Goal: Information Seeking & Learning: Learn about a topic

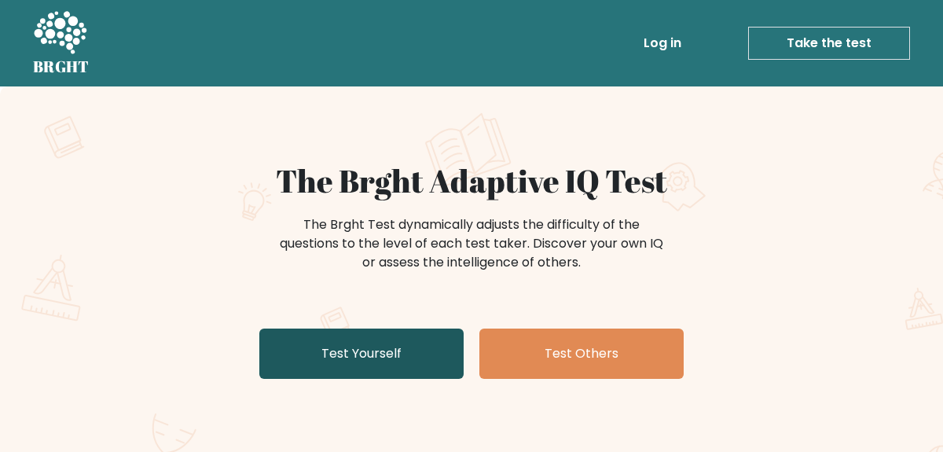
click at [370, 336] on link "Test Yourself" at bounding box center [361, 354] width 204 height 50
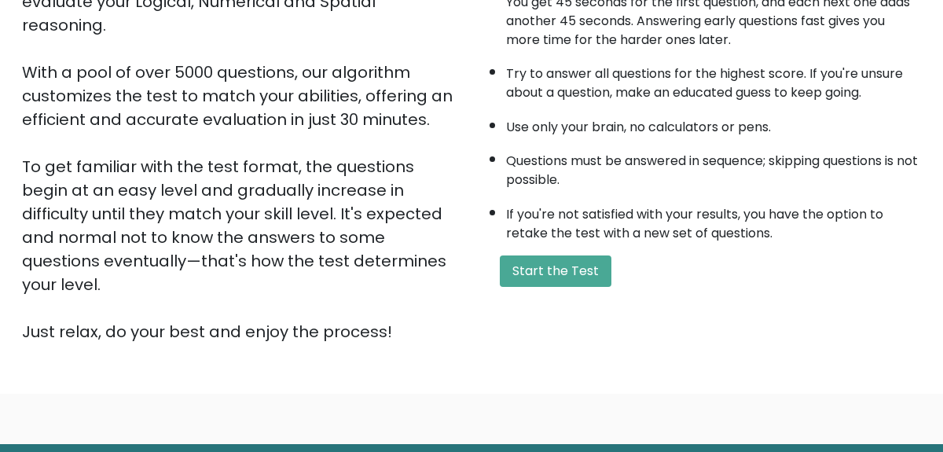
scroll to position [268, 0]
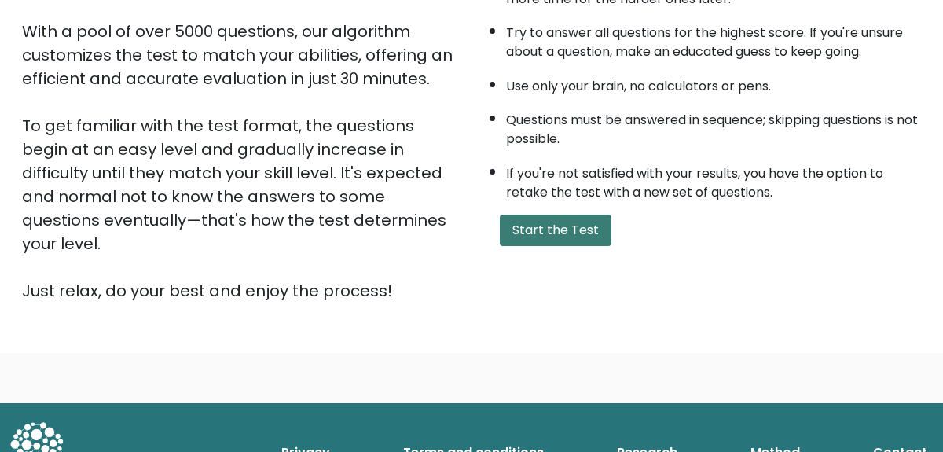
click at [541, 224] on button "Start the Test" at bounding box center [556, 230] width 112 height 31
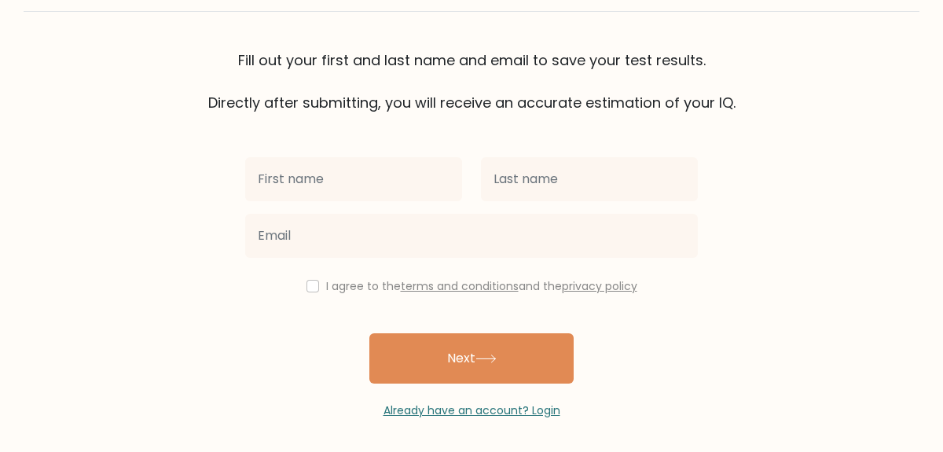
scroll to position [99, 0]
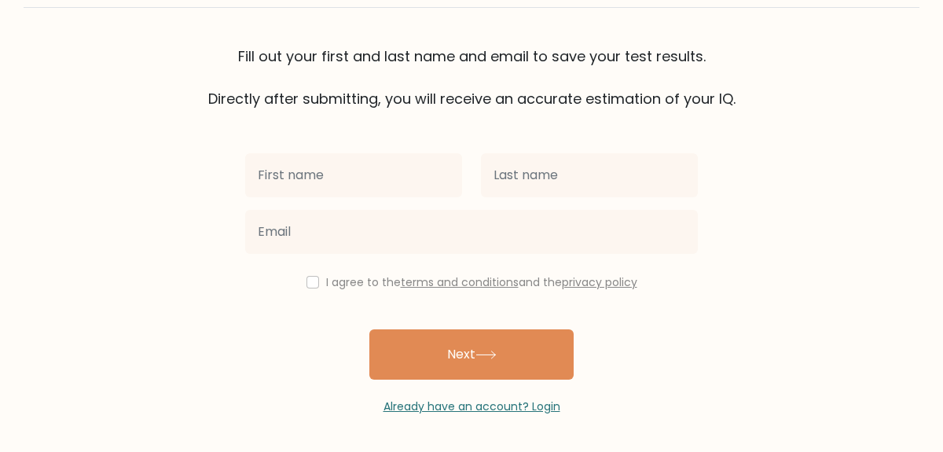
type input "l"
type input "L"
type input "Peter"
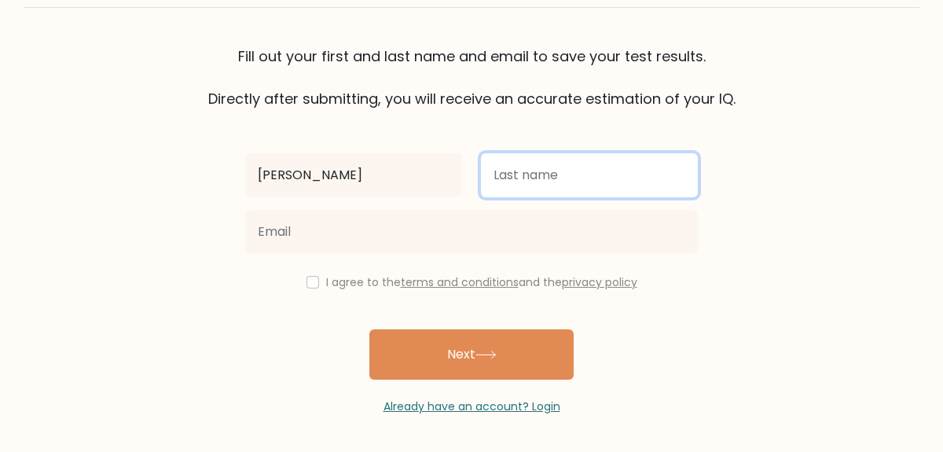
click at [584, 156] on input "text" at bounding box center [589, 175] width 217 height 44
type input "[GEOGRAPHIC_DATA]"
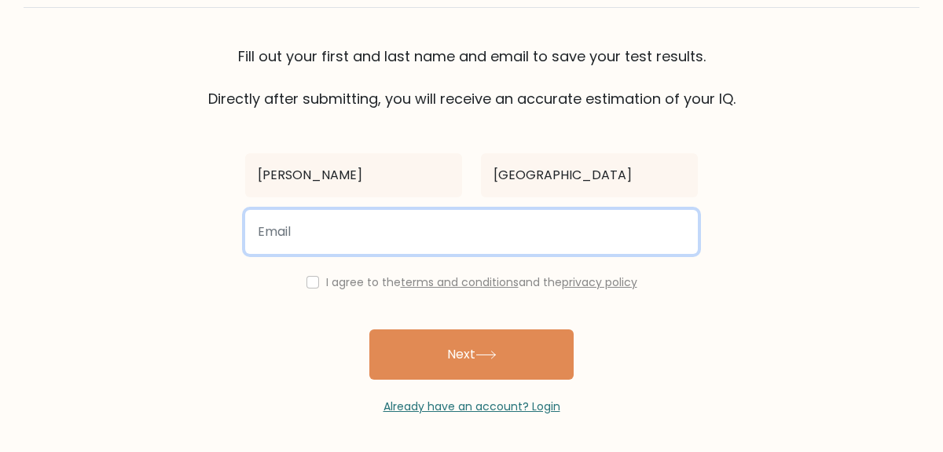
click at [445, 251] on input "email" at bounding box center [471, 232] width 453 height 44
type input "vorel20020@devdigs.com"
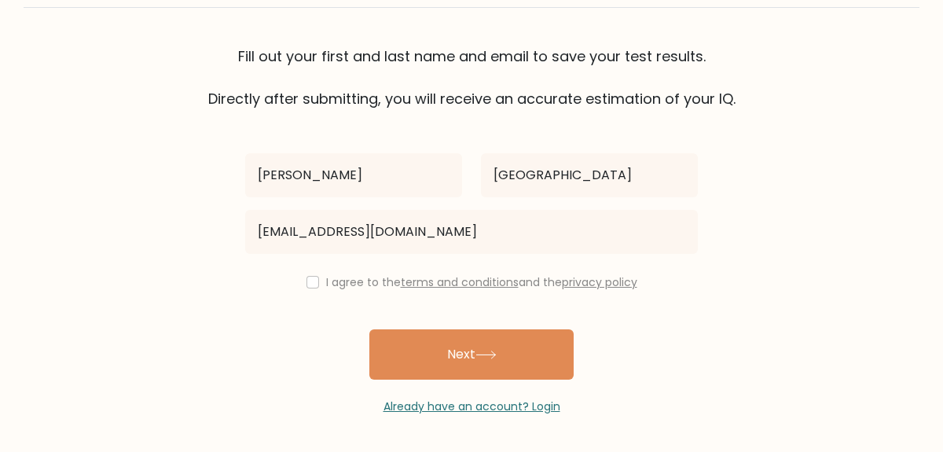
click at [319, 281] on div "I agree to the terms and conditions and the privacy policy" at bounding box center [472, 282] width 472 height 19
click at [311, 284] on input "checkbox" at bounding box center [312, 282] width 13 height 13
checkbox input "true"
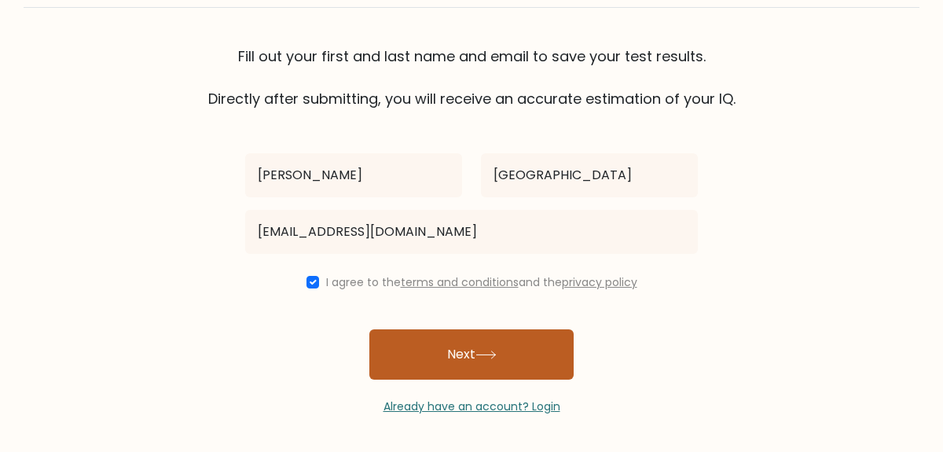
click at [467, 349] on button "Next" at bounding box center [471, 354] width 204 height 50
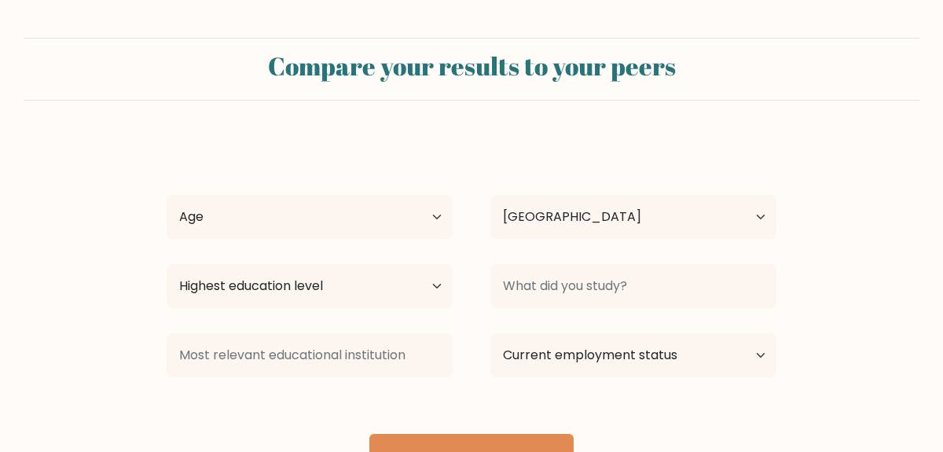
select select "US"
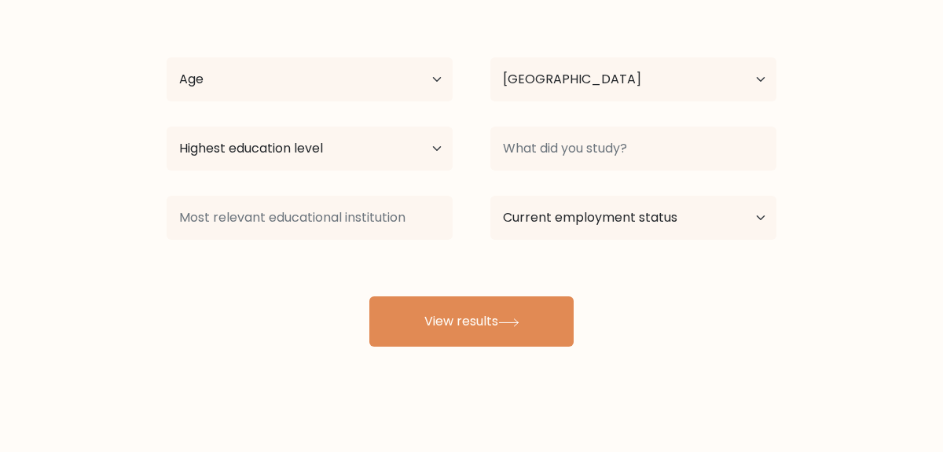
scroll to position [144, 0]
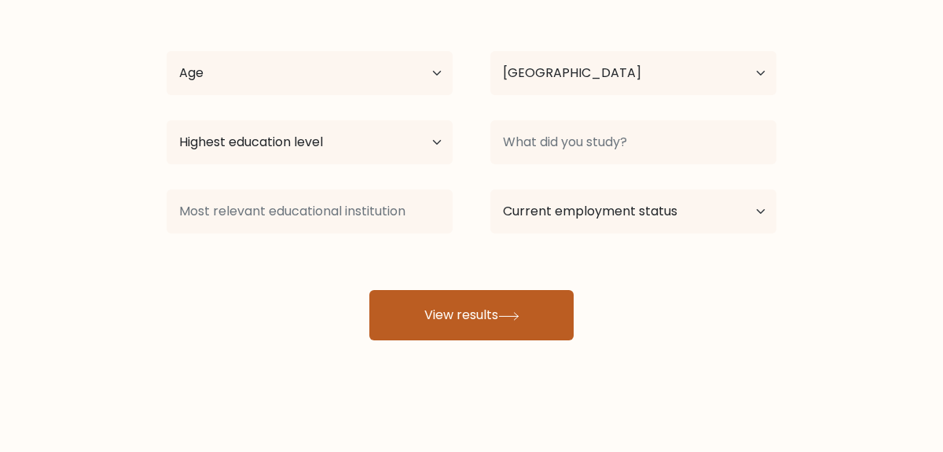
click at [413, 318] on button "View results" at bounding box center [471, 315] width 204 height 50
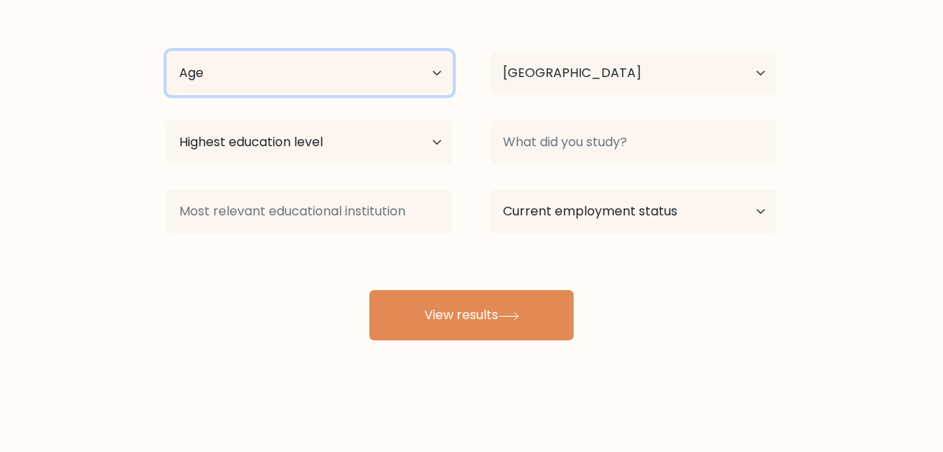
click at [376, 73] on select "Age Under 18 years old 18-24 years old 25-34 years old 35-44 years old 45-54 ye…" at bounding box center [310, 73] width 286 height 44
select select "25_34"
click at [167, 51] on select "Age Under 18 years old 18-24 years old 25-34 years old 35-44 years old 45-54 ye…" at bounding box center [310, 73] width 286 height 44
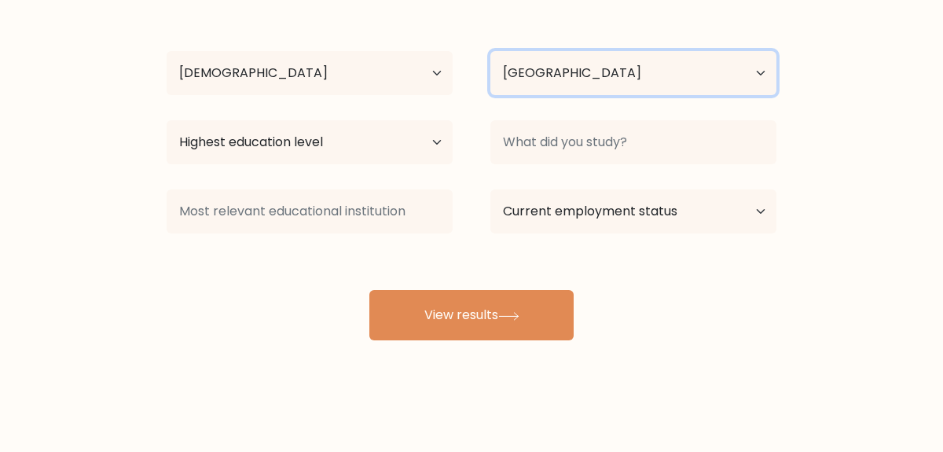
click at [552, 72] on select "Country Afghanistan Albania Algeria American Samoa Andorra Angola Anguilla Anta…" at bounding box center [633, 73] width 286 height 44
select select "KE"
click at [490, 51] on select "Country Afghanistan Albania Algeria American Samoa Andorra Angola Anguilla Anta…" at bounding box center [633, 73] width 286 height 44
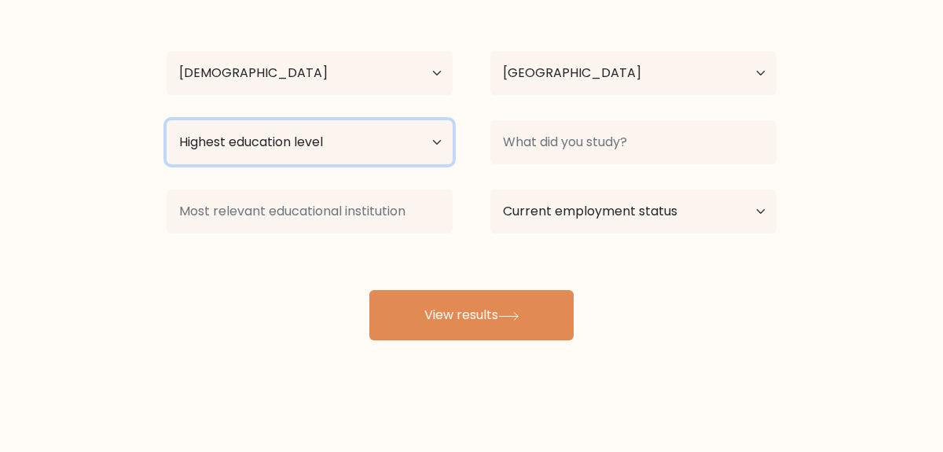
click at [431, 143] on select "Highest education level No schooling Primary Lower Secondary Upper Secondary Oc…" at bounding box center [310, 142] width 286 height 44
select select "bachelors_degree"
click at [167, 120] on select "Highest education level No schooling Primary Lower Secondary Upper Secondary Oc…" at bounding box center [310, 142] width 286 height 44
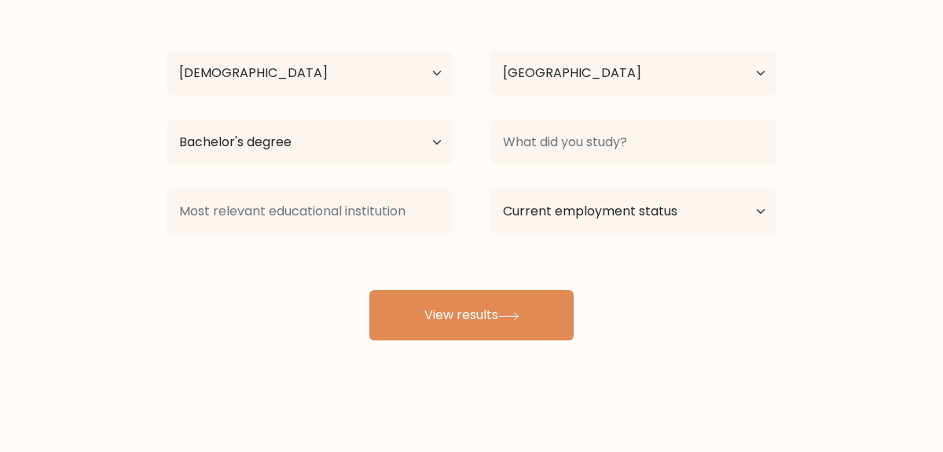
click at [475, 342] on div "Compare your results to your peers Peter Mwangi Age Under 18 years old 18-24 ye…" at bounding box center [471, 154] width 943 height 596
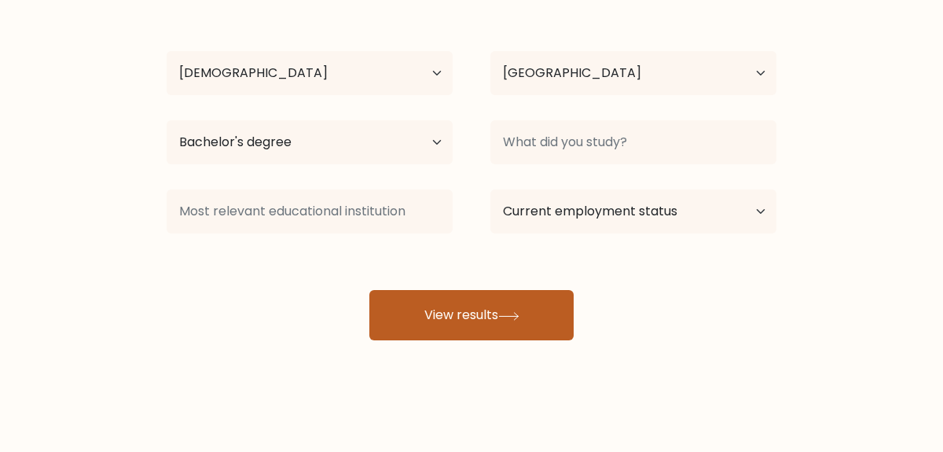
click at [490, 314] on button "View results" at bounding box center [471, 315] width 204 height 50
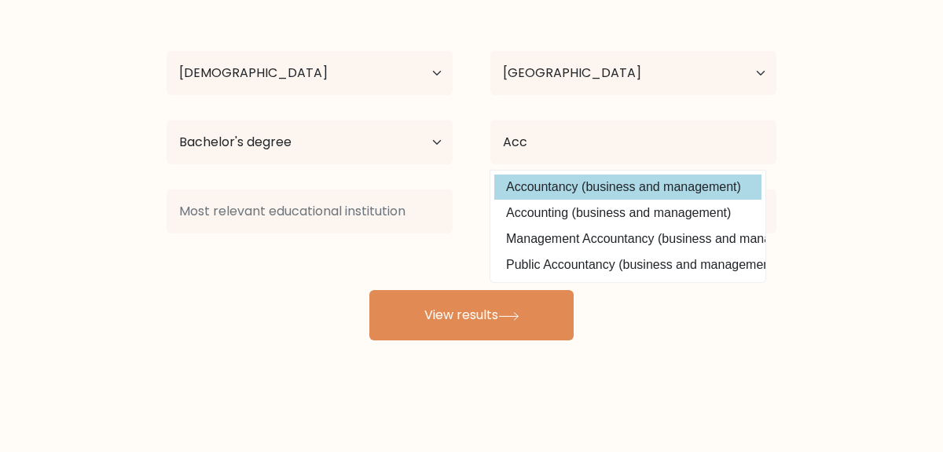
click at [604, 184] on option "Accountancy (business and management)" at bounding box center [627, 186] width 267 height 25
type input "Accountancy"
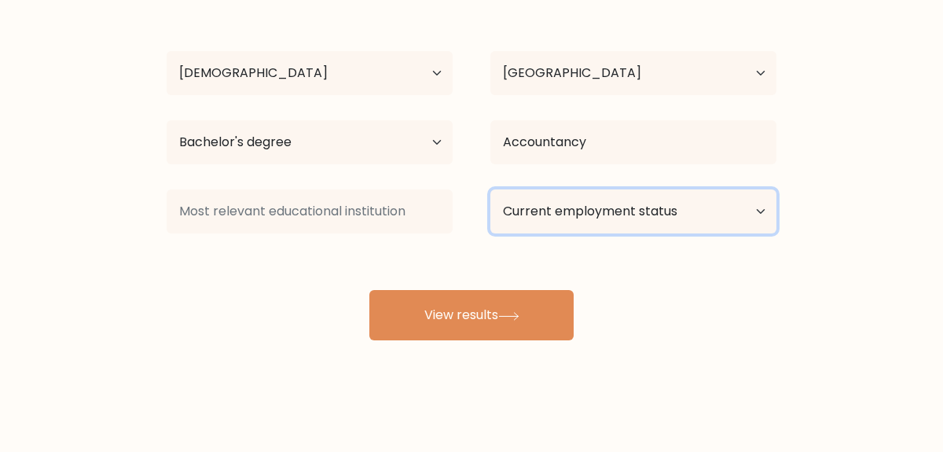
click at [612, 213] on select "Current employment status Employed Student Retired Other / prefer not to answer" at bounding box center [633, 211] width 286 height 44
click at [490, 189] on select "Current employment status Employed Student Retired Other / prefer not to answer" at bounding box center [633, 211] width 286 height 44
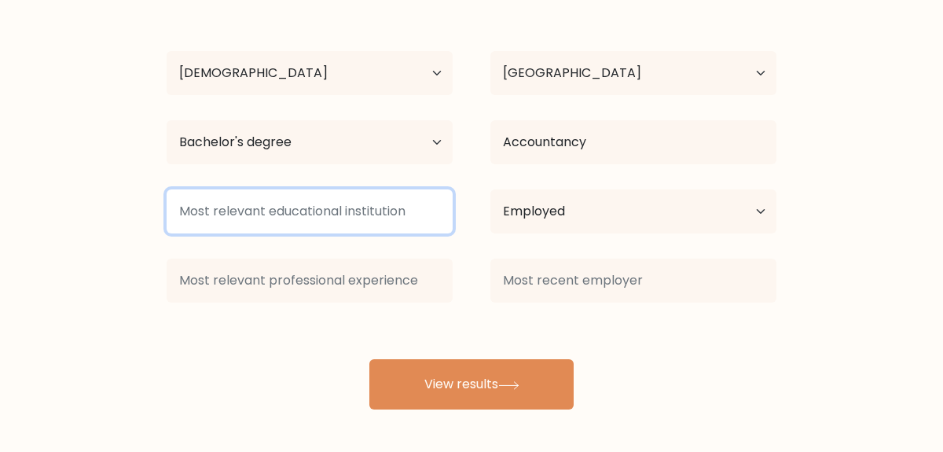
click at [353, 212] on input at bounding box center [310, 211] width 286 height 44
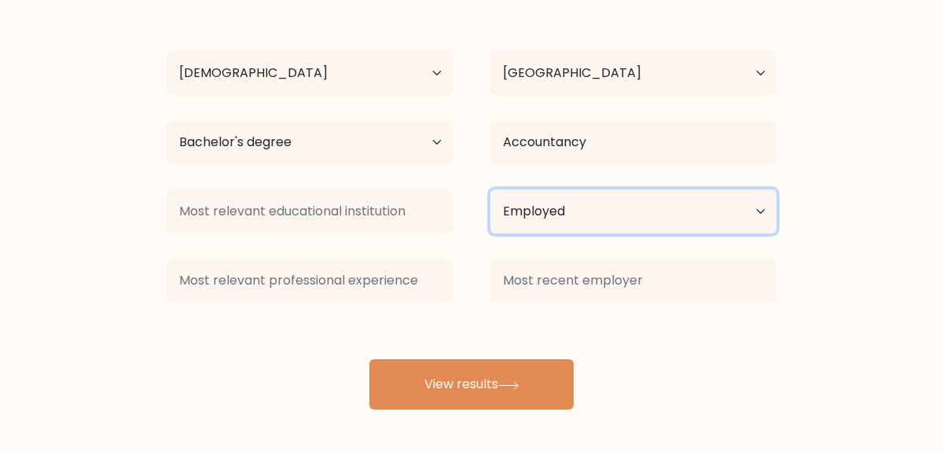
click at [565, 207] on select "Current employment status Employed Student Retired Other / prefer not to answer" at bounding box center [633, 211] width 286 height 44
select select "student"
click at [490, 189] on select "Current employment status Employed Student Retired Other / prefer not to answer" at bounding box center [633, 211] width 286 height 44
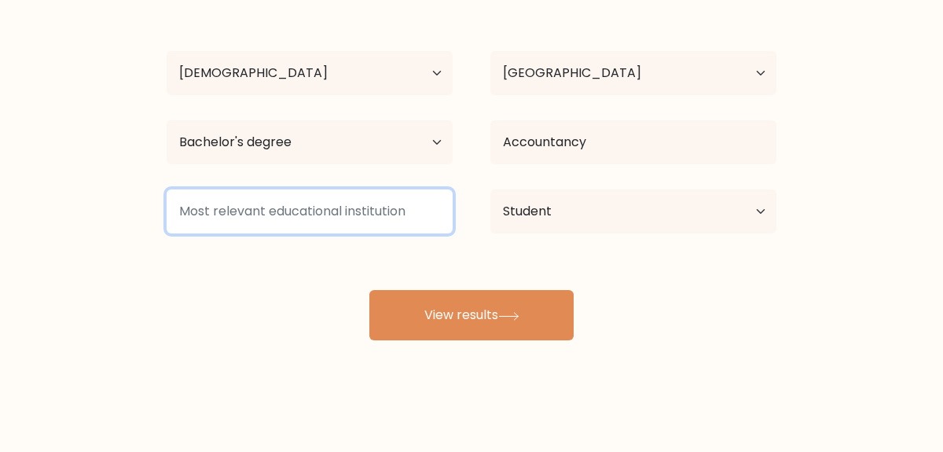
click at [374, 217] on input at bounding box center [310, 211] width 286 height 44
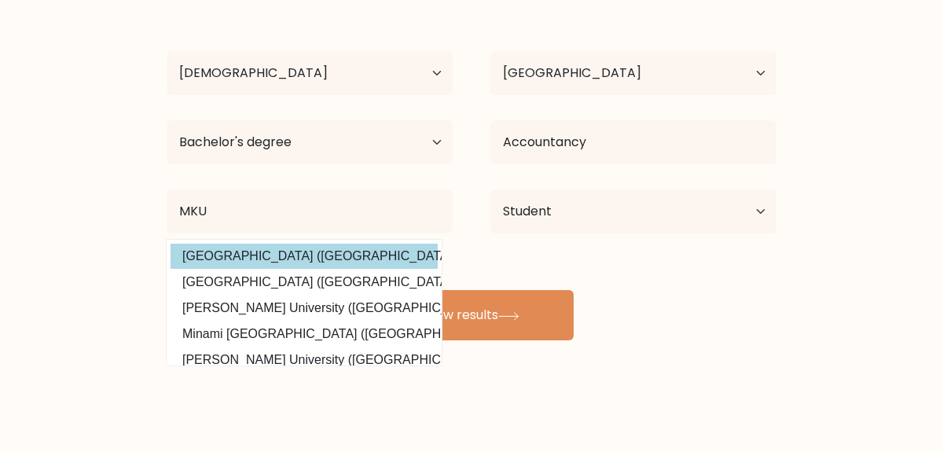
click at [376, 256] on option "MKU International University of Technology (Rwanda)" at bounding box center [304, 256] width 267 height 25
type input "MKU International University of Technology"
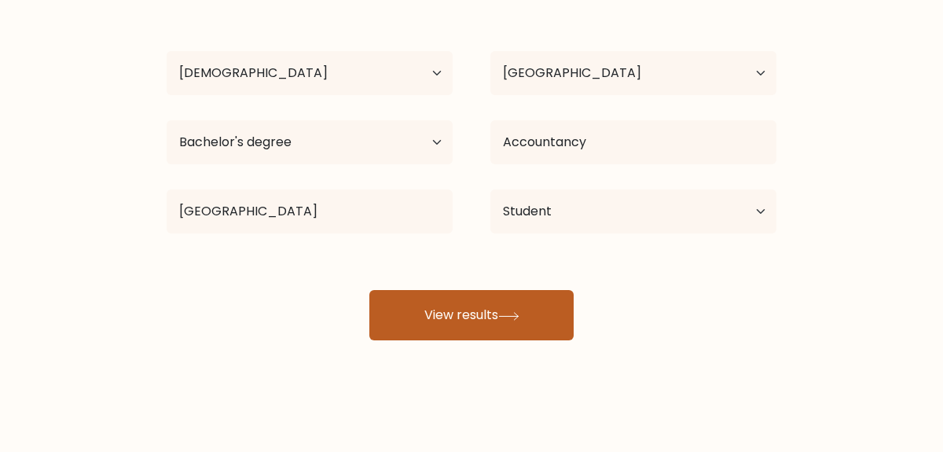
click at [464, 327] on button "View results" at bounding box center [471, 315] width 204 height 50
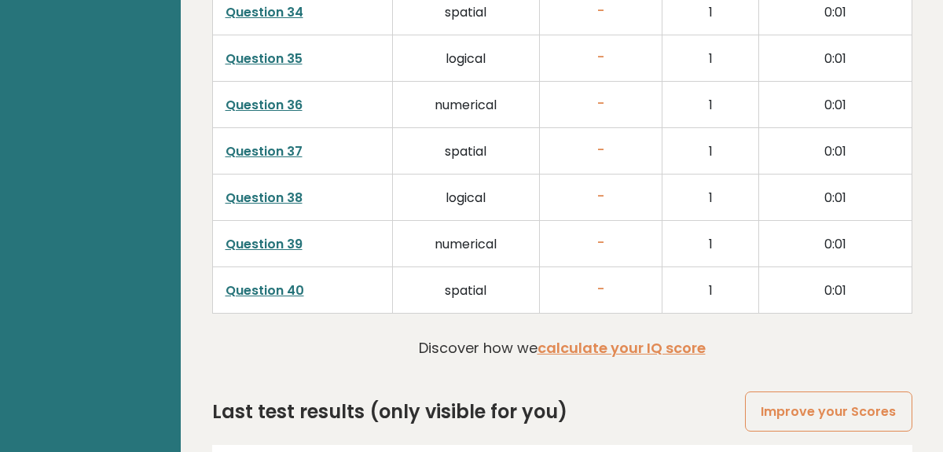
scroll to position [4161, 0]
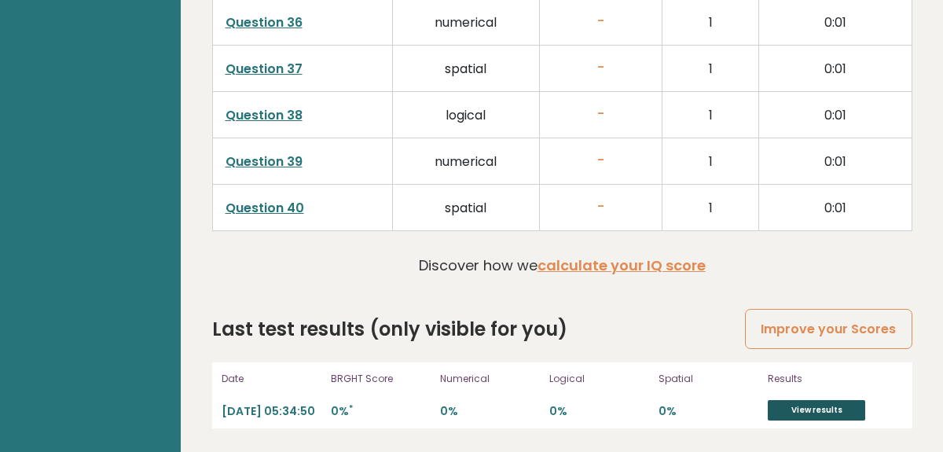
click at [813, 407] on link "View results" at bounding box center [816, 410] width 97 height 20
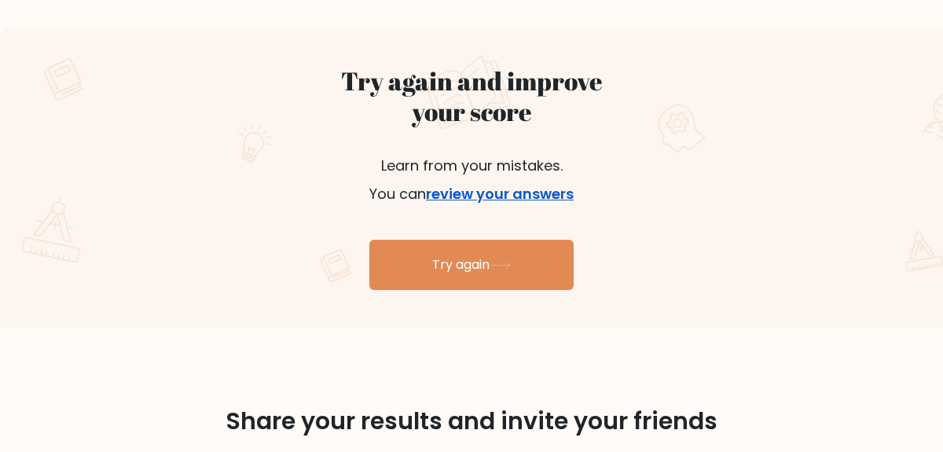
scroll to position [843, 0]
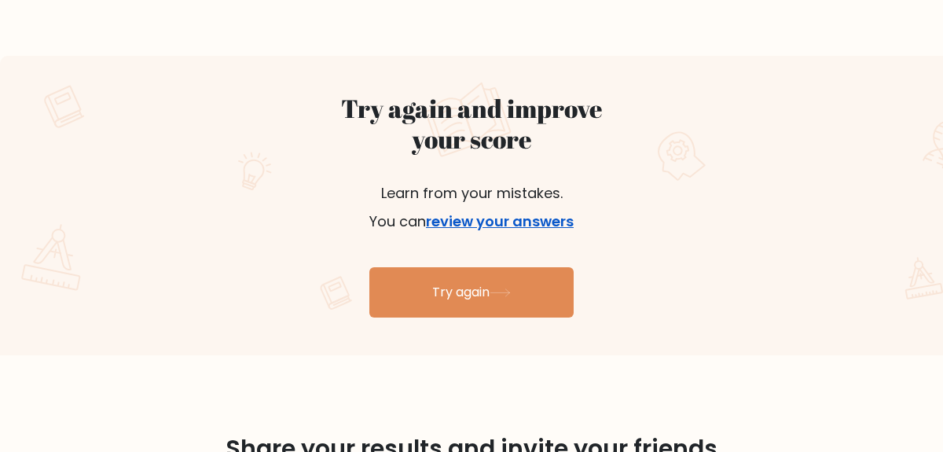
click at [490, 218] on link "review your answers" at bounding box center [500, 221] width 148 height 20
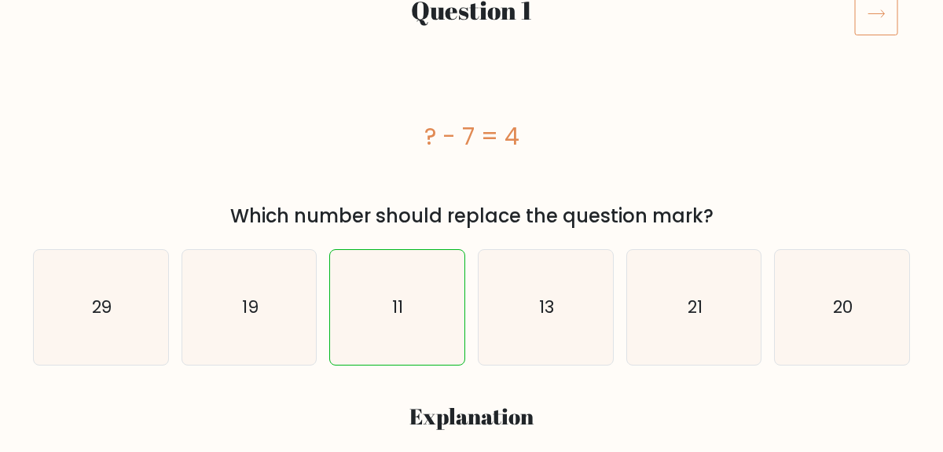
scroll to position [215, 0]
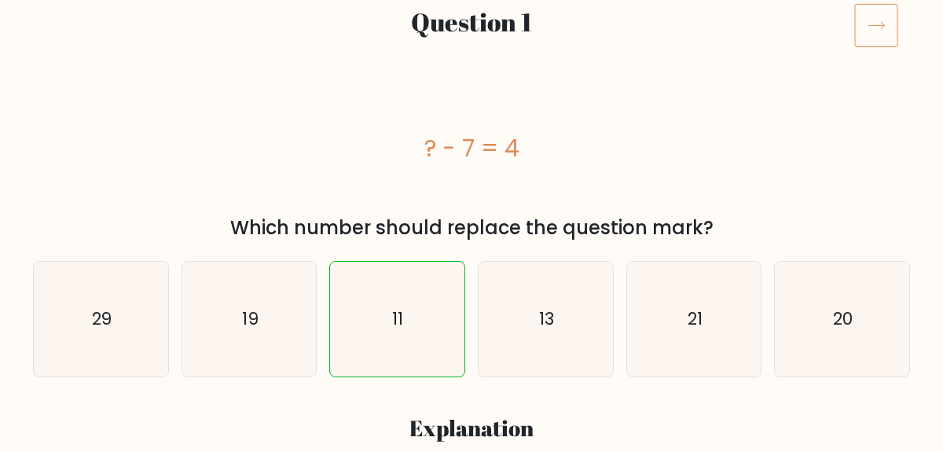
click at [880, 36] on icon at bounding box center [876, 25] width 44 height 44
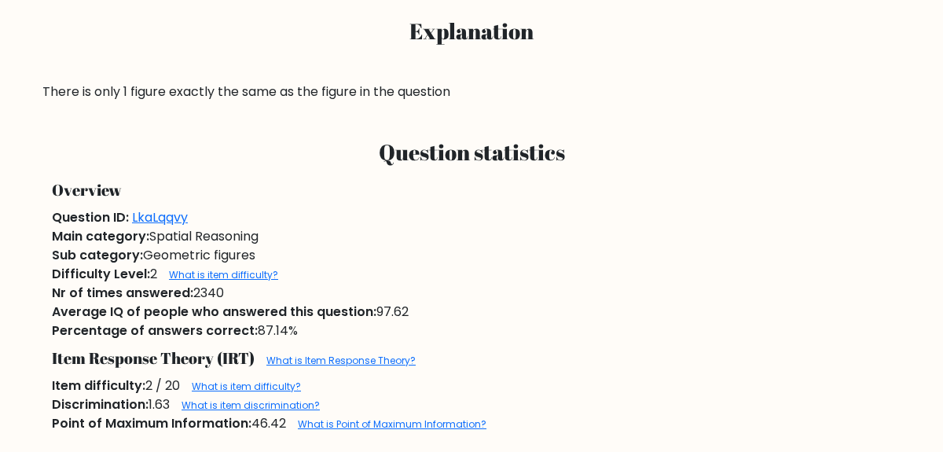
scroll to position [602, 0]
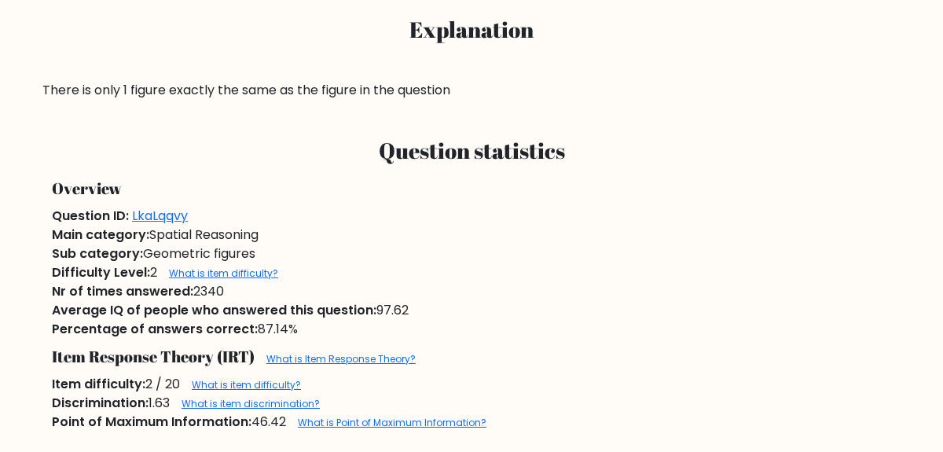
click at [547, 284] on div "Nr of times answered: 2340" at bounding box center [471, 291] width 858 height 19
drag, startPoint x: 547, startPoint y: 284, endPoint x: 578, endPoint y: 280, distance: 31.7
click at [564, 283] on div "Nr of times answered: 2340" at bounding box center [471, 291] width 858 height 19
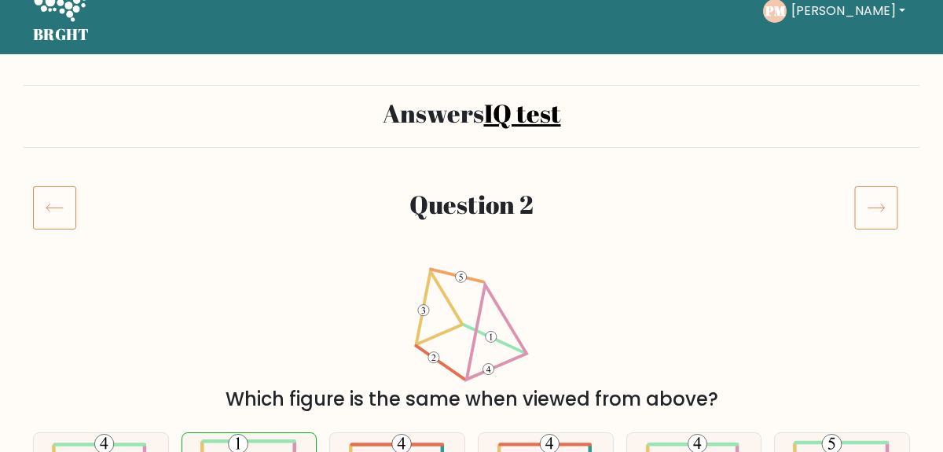
scroll to position [0, 0]
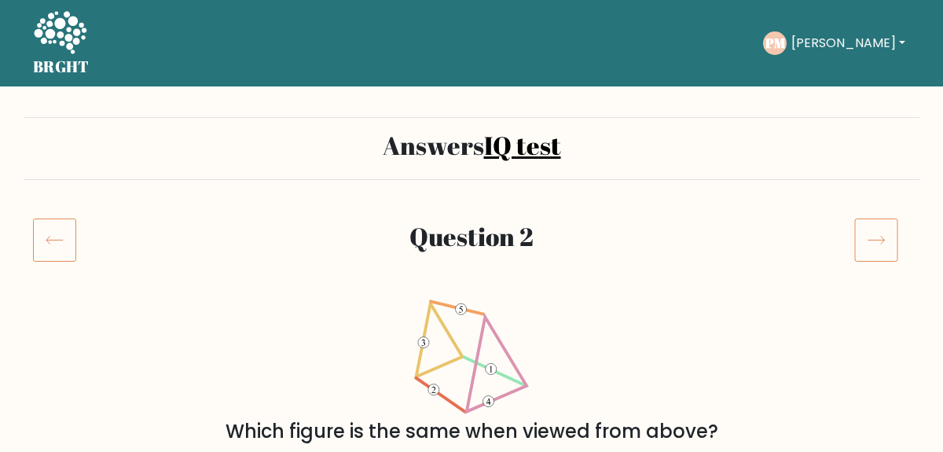
click at [879, 229] on icon at bounding box center [876, 240] width 44 height 44
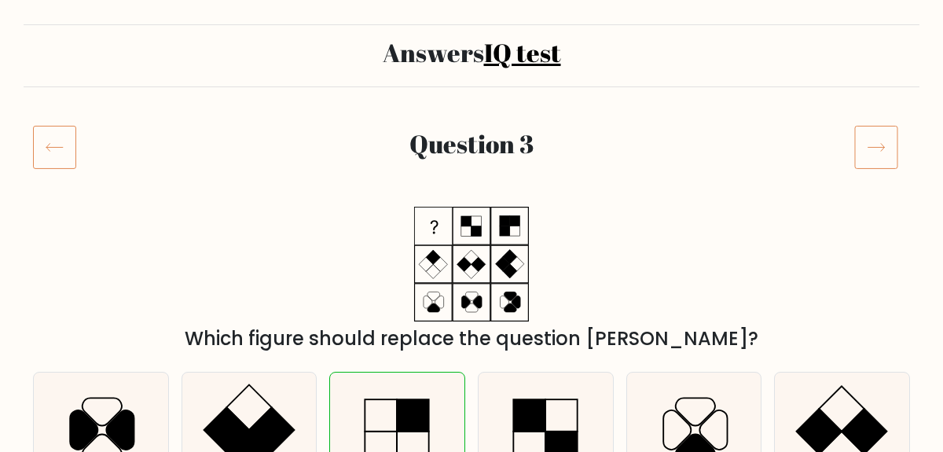
scroll to position [91, 0]
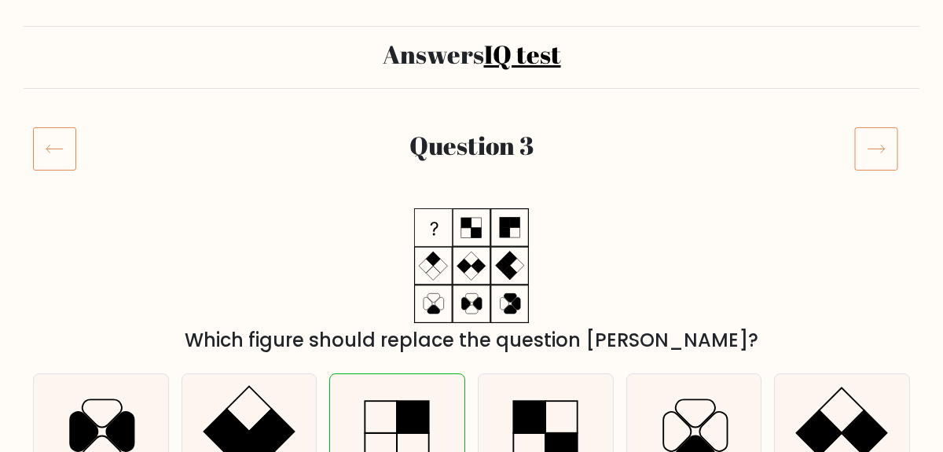
click at [885, 142] on icon at bounding box center [876, 149] width 44 height 44
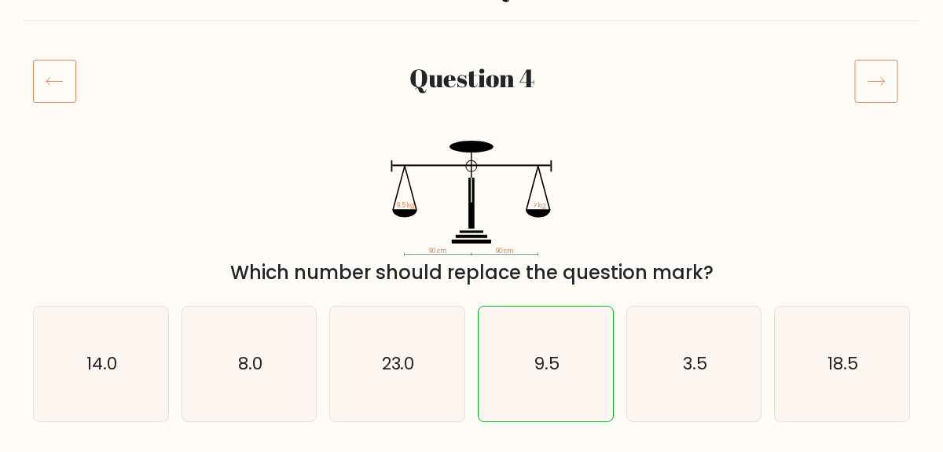
scroll to position [142, 0]
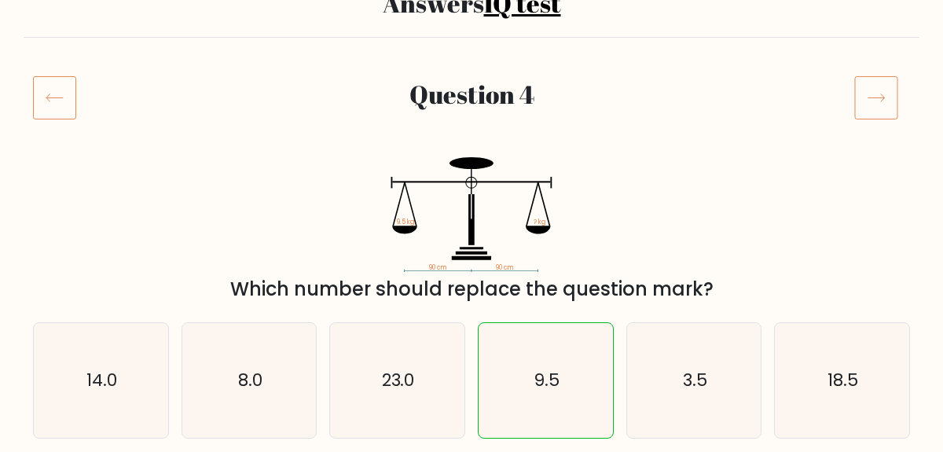
click at [869, 106] on icon at bounding box center [876, 97] width 44 height 44
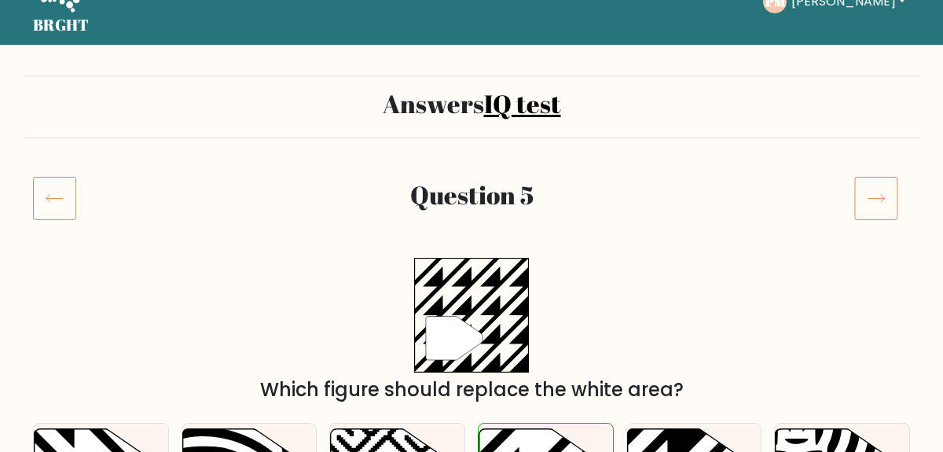
scroll to position [50, 0]
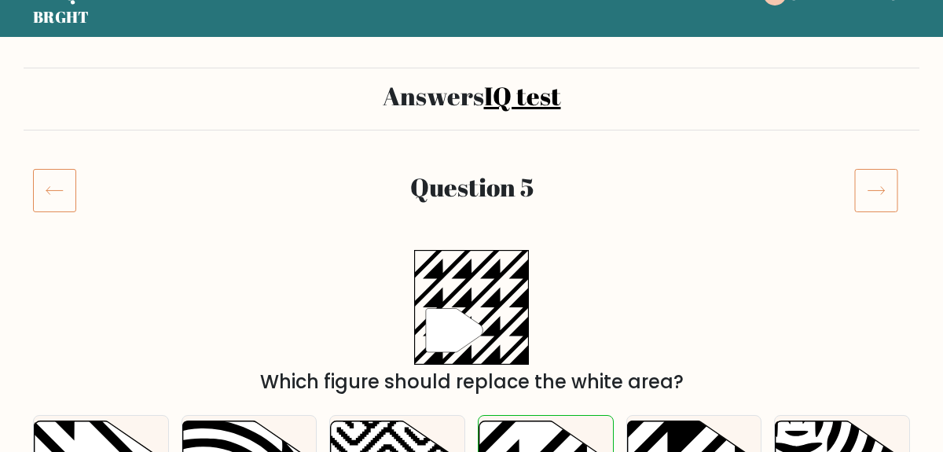
click at [867, 200] on icon at bounding box center [876, 190] width 44 height 44
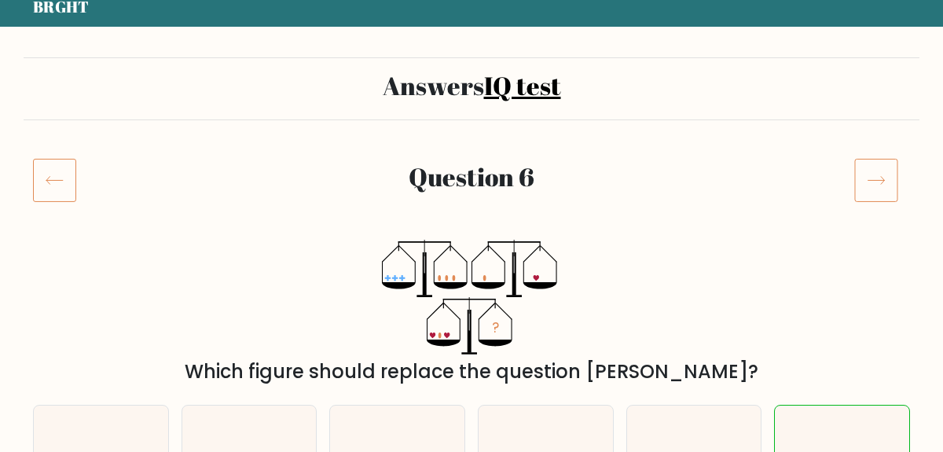
scroll to position [44, 0]
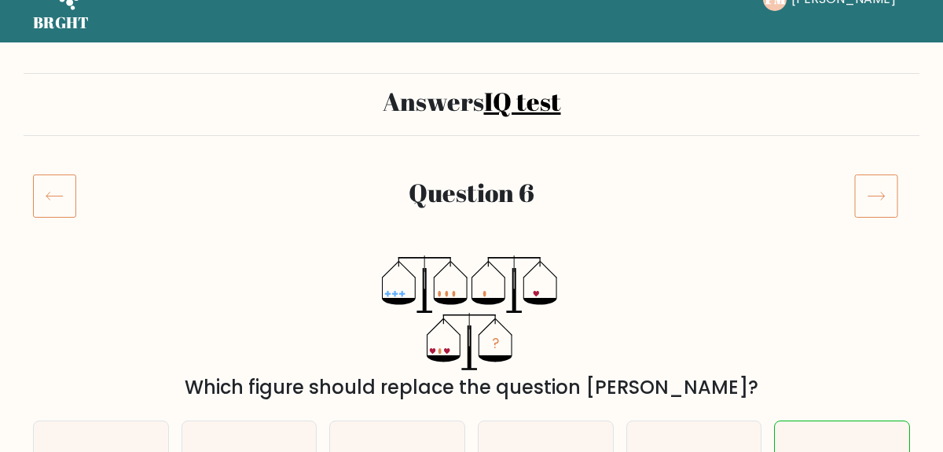
click at [871, 209] on icon at bounding box center [876, 196] width 44 height 44
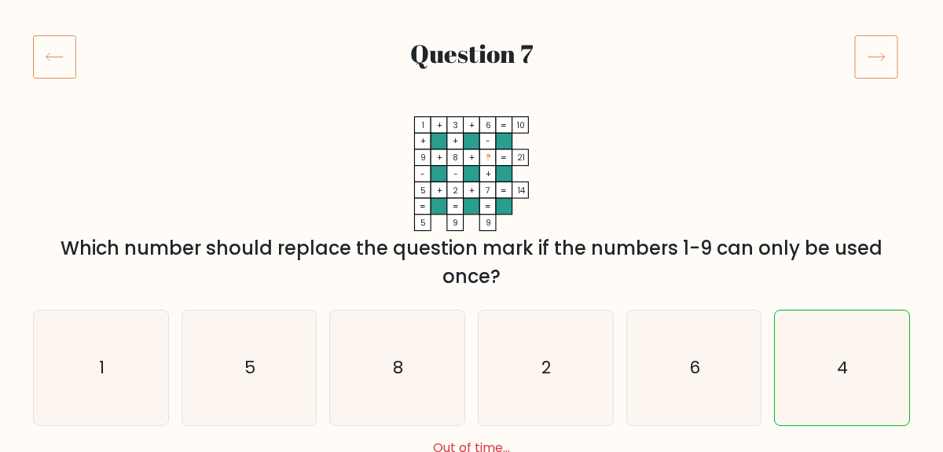
scroll to position [108, 0]
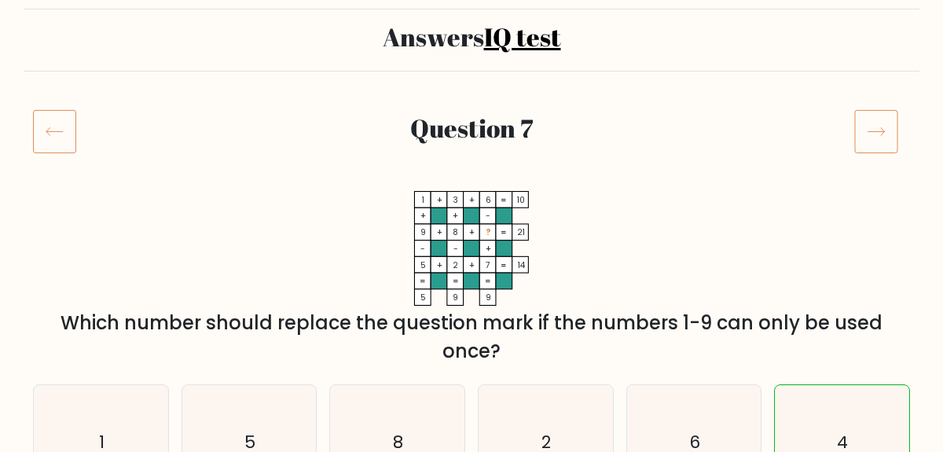
click at [896, 124] on icon at bounding box center [876, 131] width 44 height 44
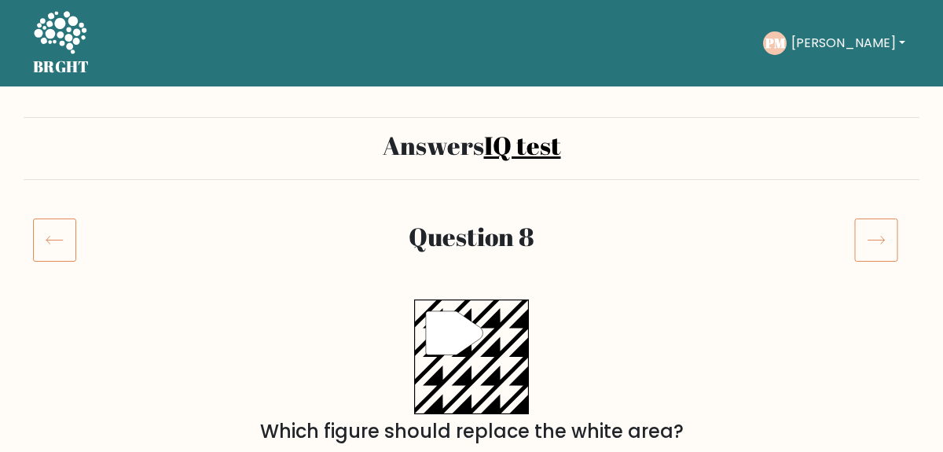
click at [856, 247] on icon at bounding box center [876, 240] width 44 height 44
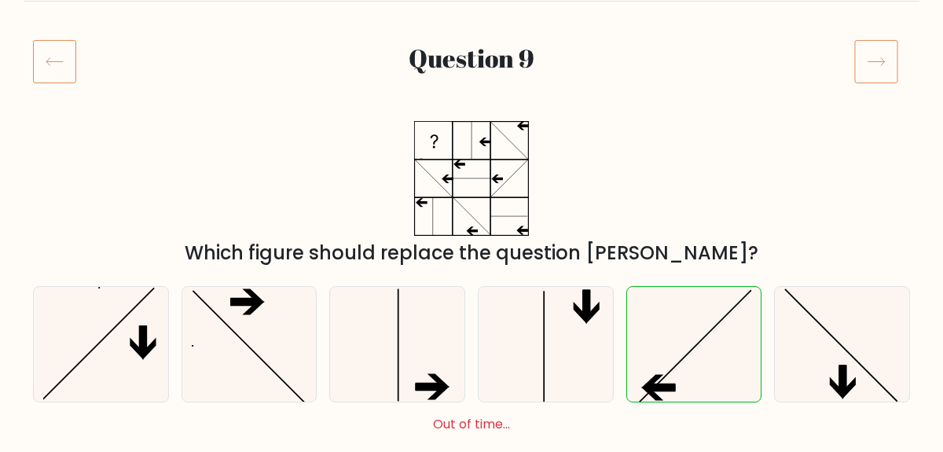
scroll to position [178, 0]
click at [894, 72] on icon at bounding box center [876, 62] width 44 height 44
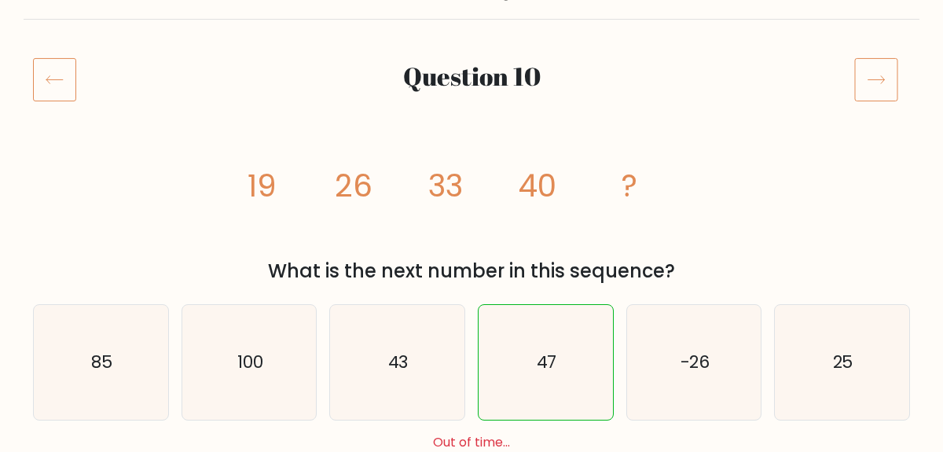
scroll to position [171, 0]
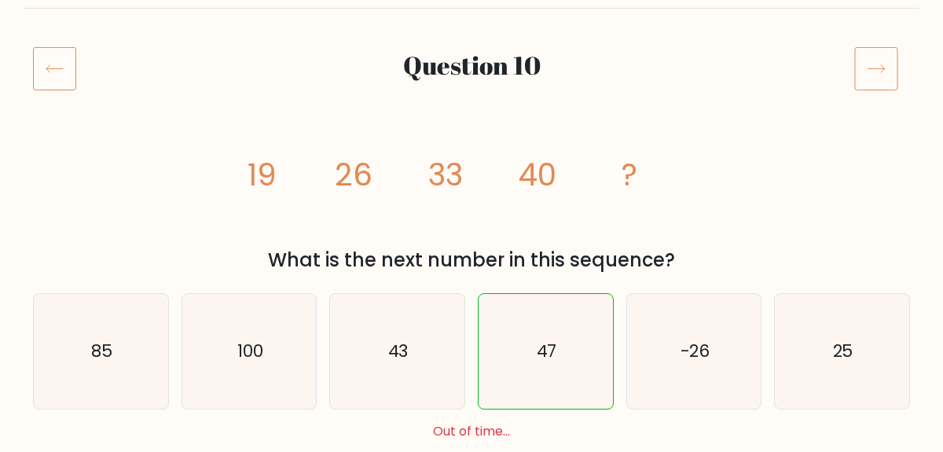
click at [891, 71] on icon at bounding box center [876, 68] width 44 height 44
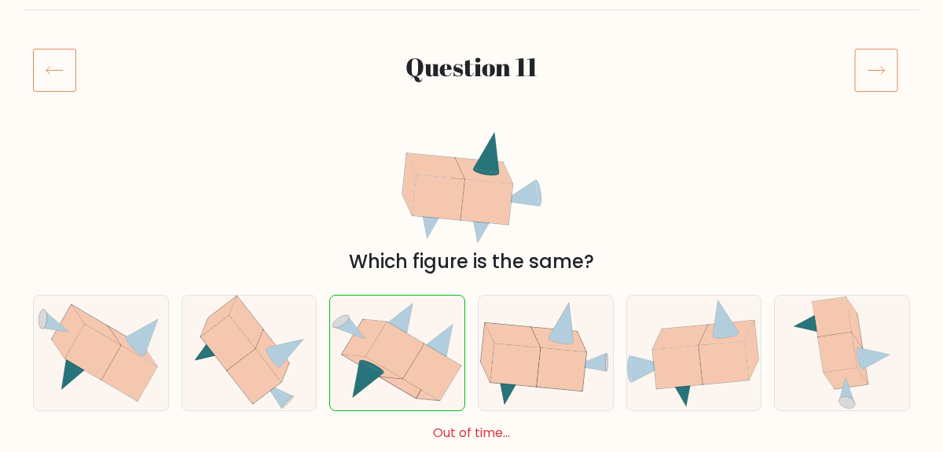
scroll to position [169, 0]
click at [887, 75] on icon at bounding box center [876, 71] width 44 height 44
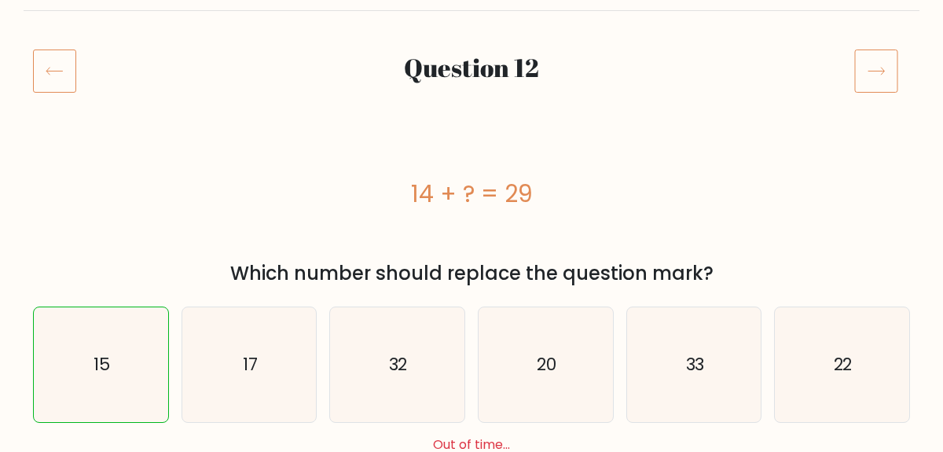
scroll to position [148, 0]
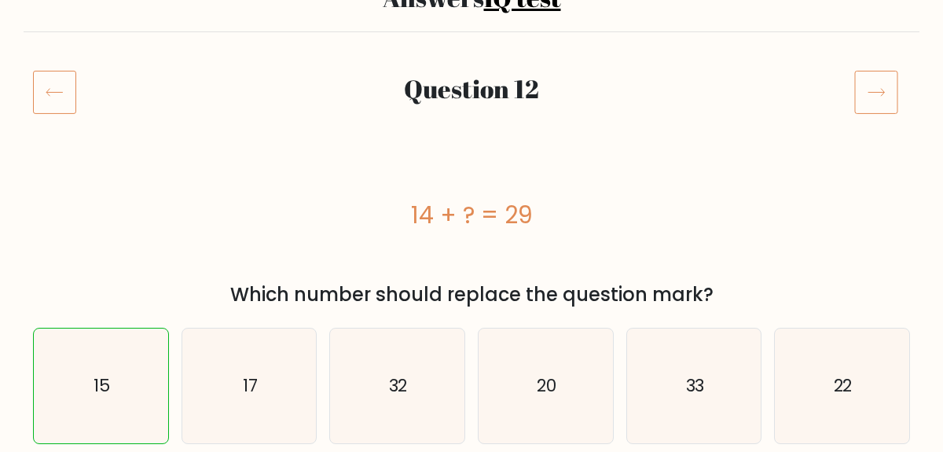
click at [879, 97] on icon at bounding box center [876, 92] width 44 height 44
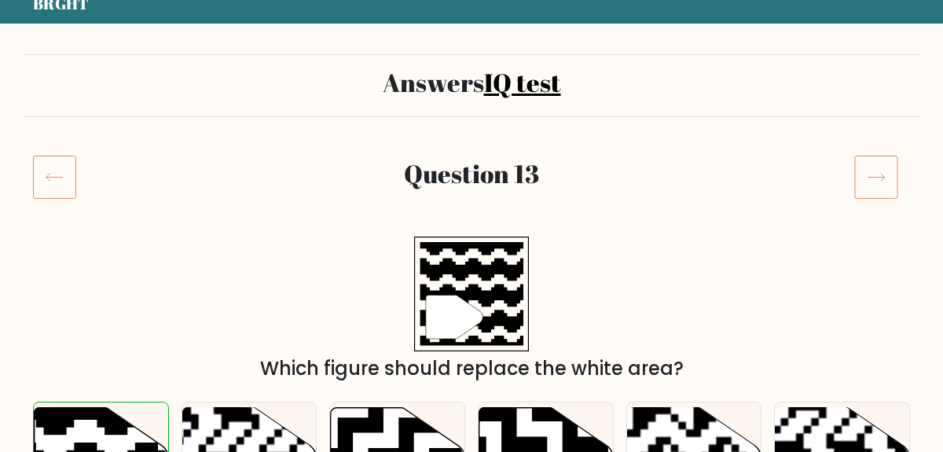
scroll to position [56, 0]
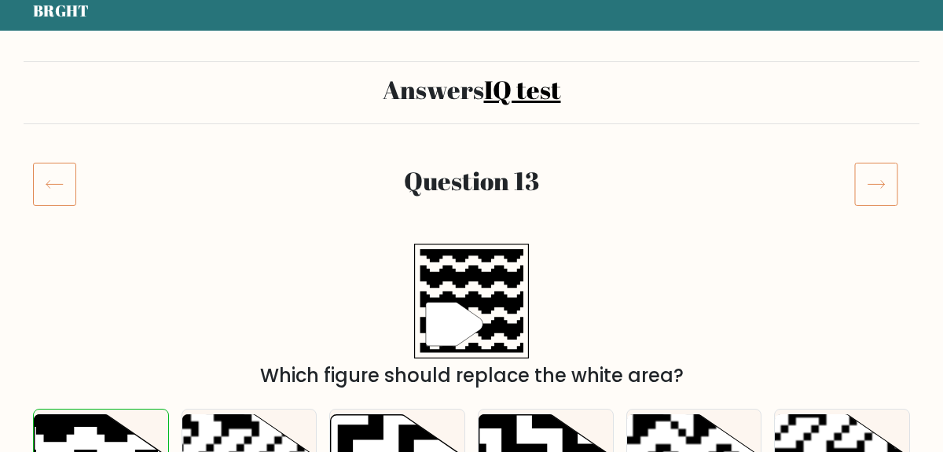
click at [864, 186] on icon at bounding box center [876, 184] width 44 height 44
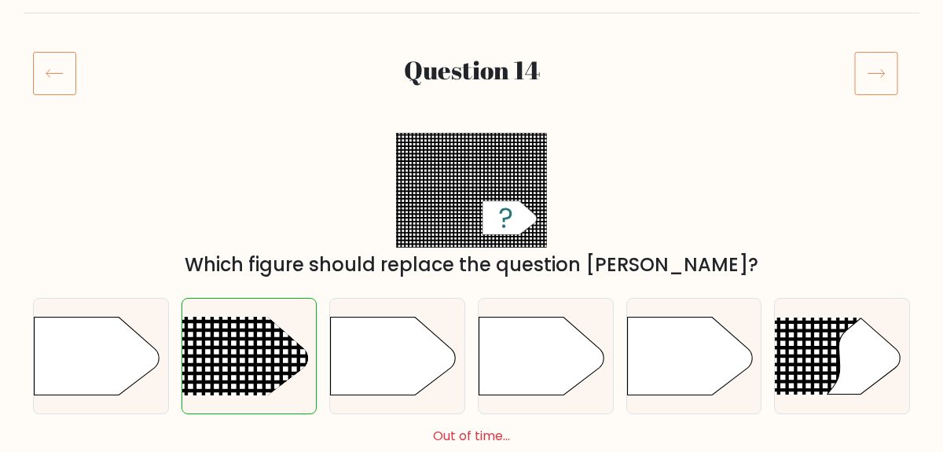
scroll to position [162, 0]
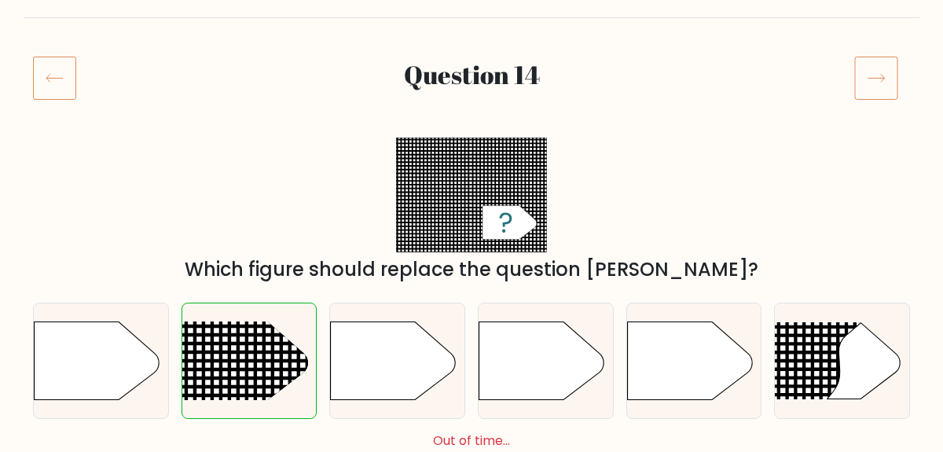
click at [872, 77] on icon at bounding box center [876, 78] width 44 height 44
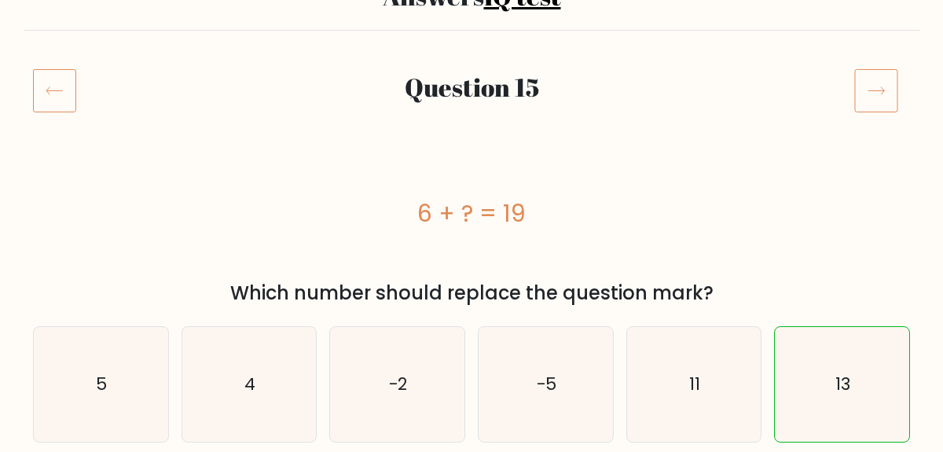
scroll to position [144, 0]
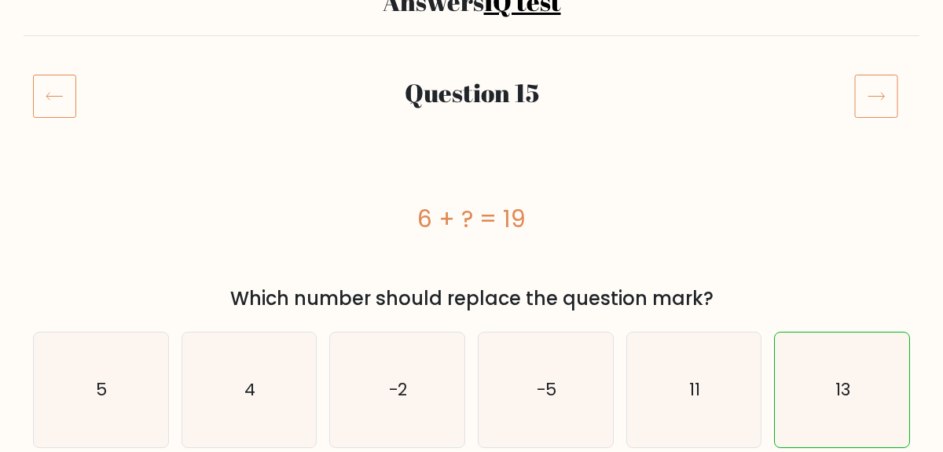
click at [868, 101] on icon at bounding box center [876, 96] width 44 height 44
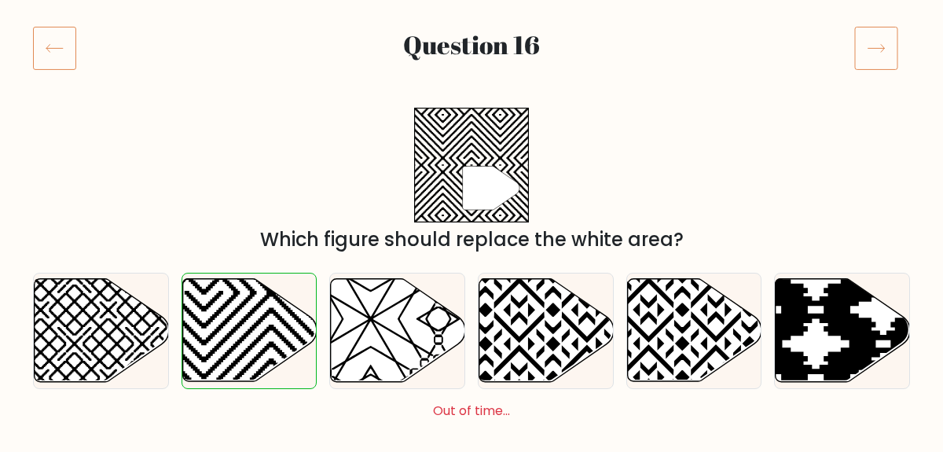
scroll to position [191, 0]
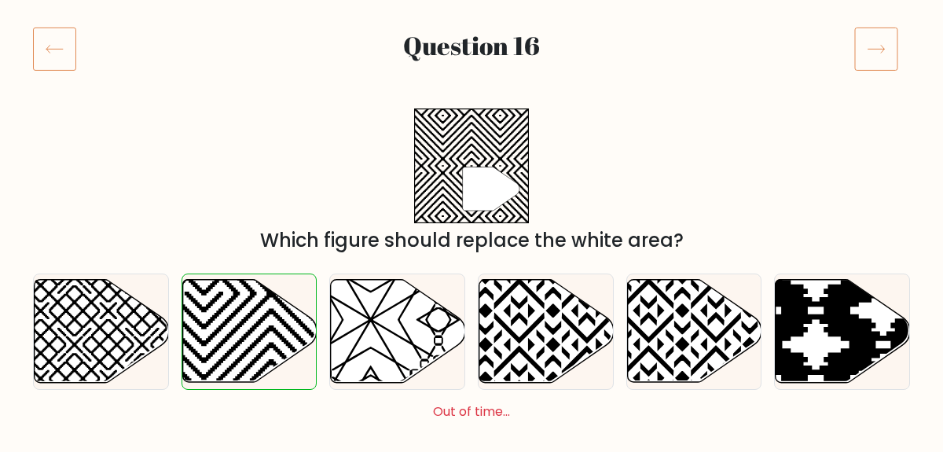
click at [864, 46] on icon at bounding box center [876, 49] width 44 height 44
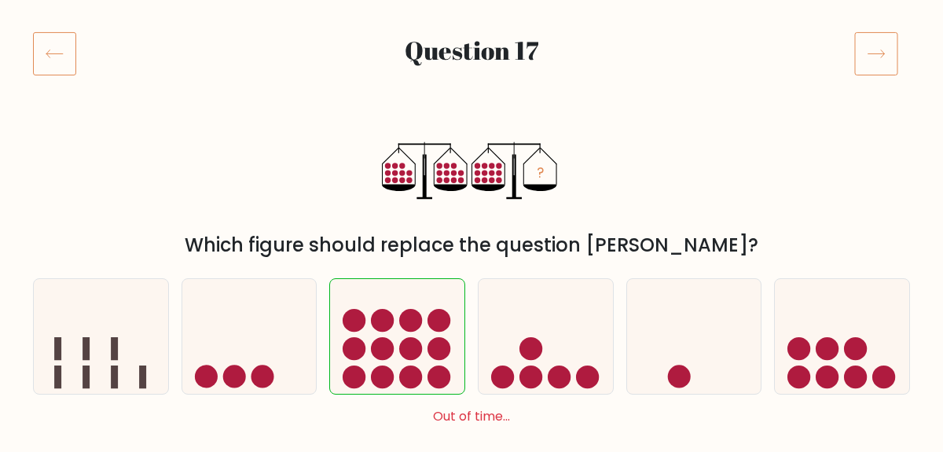
scroll to position [180, 0]
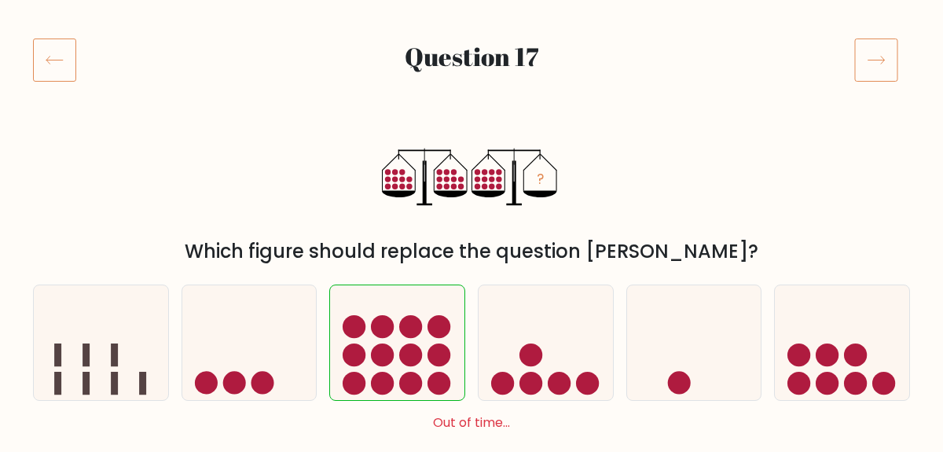
click at [883, 58] on icon at bounding box center [876, 60] width 44 height 44
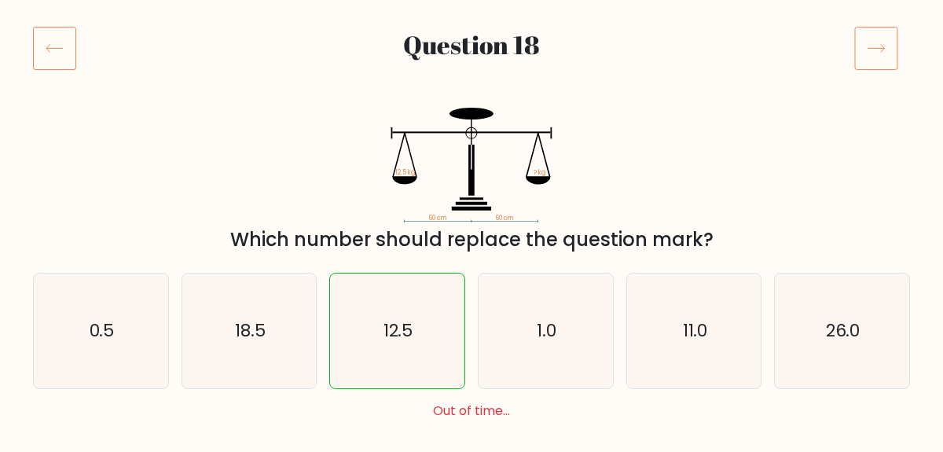
scroll to position [194, 0]
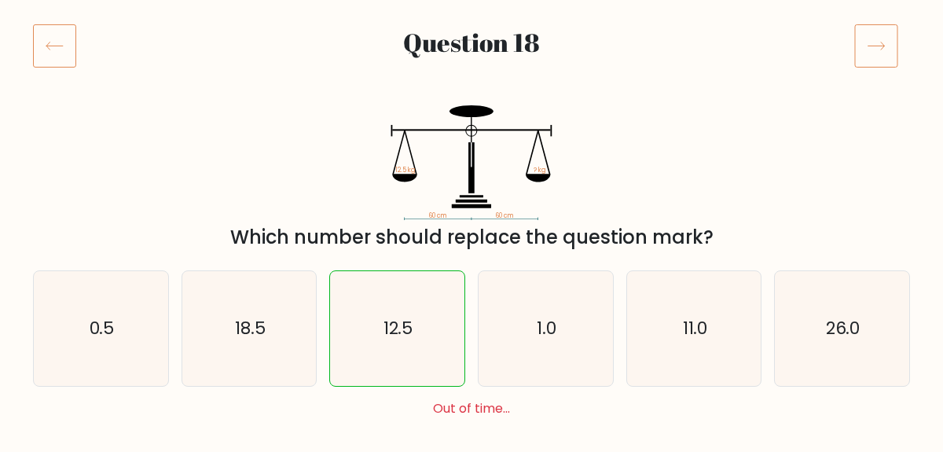
click at [883, 54] on icon at bounding box center [876, 46] width 44 height 44
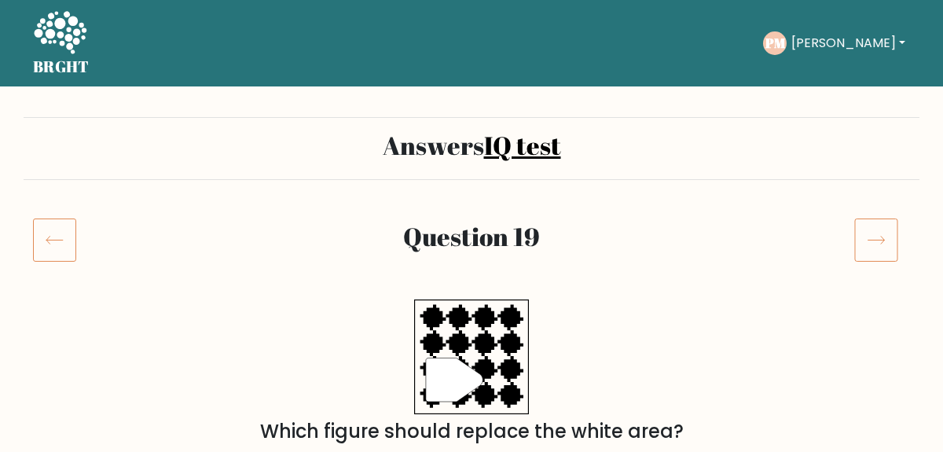
click at [867, 229] on icon at bounding box center [876, 240] width 44 height 44
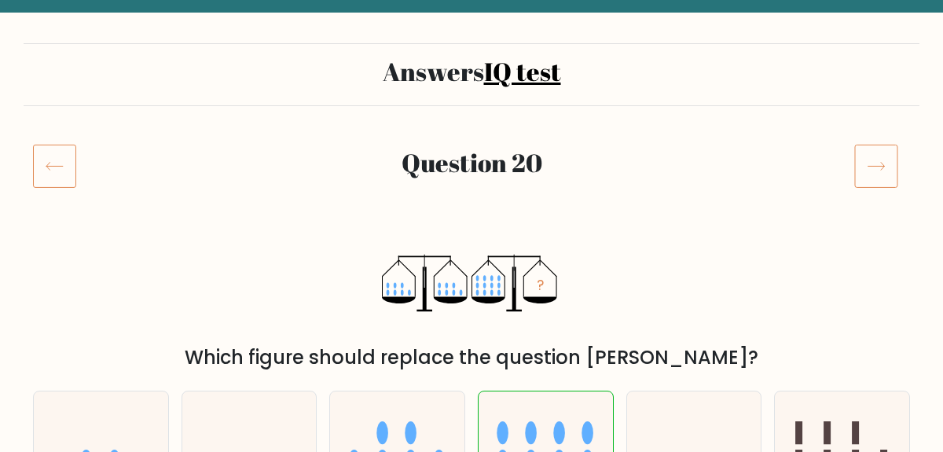
scroll to position [55, 0]
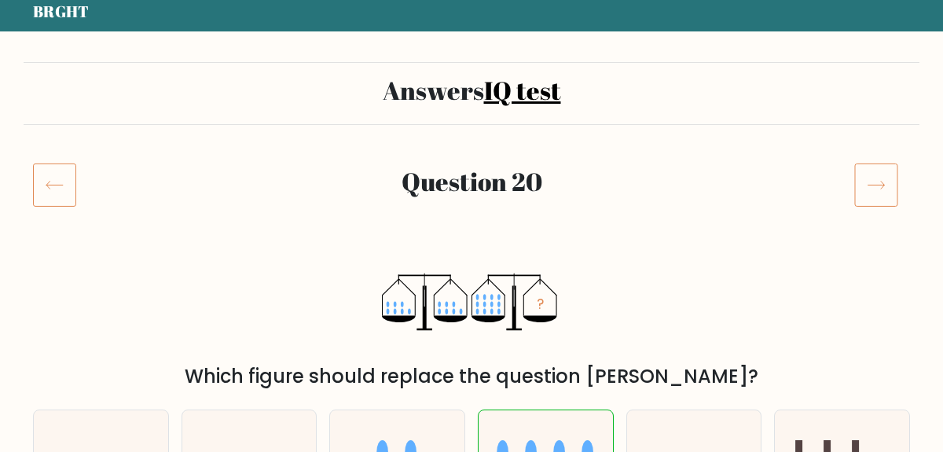
click at [877, 191] on icon at bounding box center [876, 185] width 44 height 44
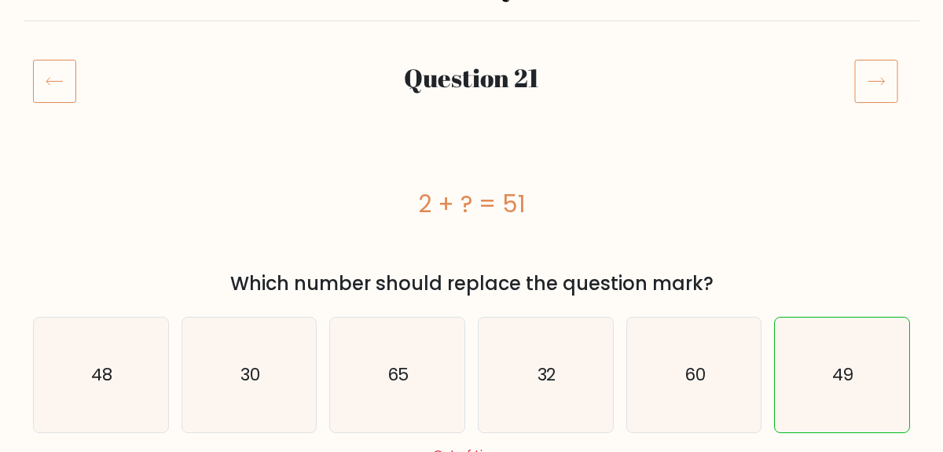
scroll to position [152, 0]
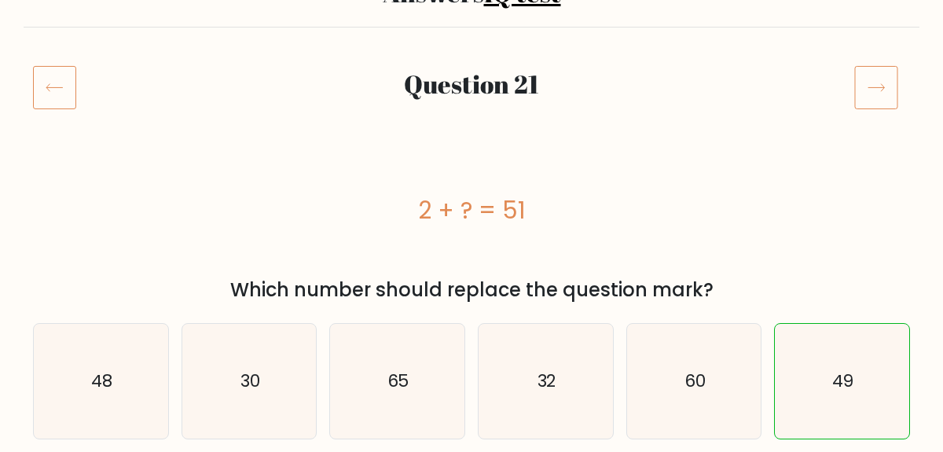
click at [866, 89] on icon at bounding box center [876, 87] width 44 height 44
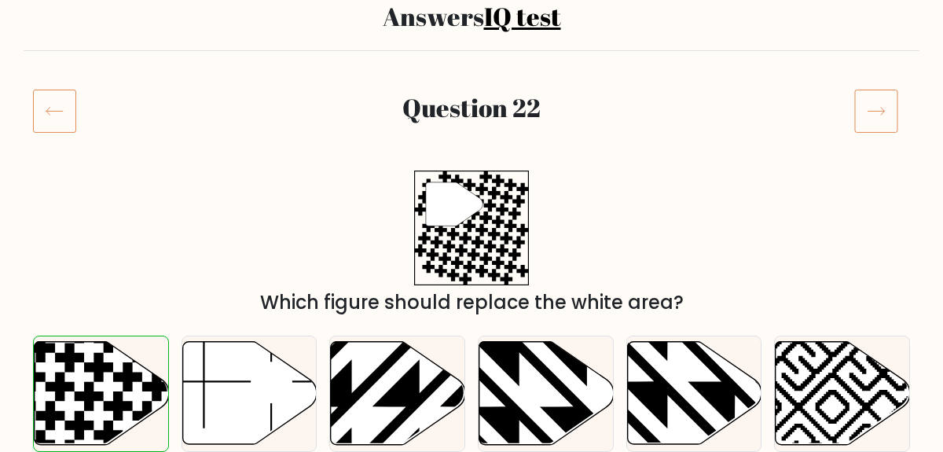
scroll to position [157, 0]
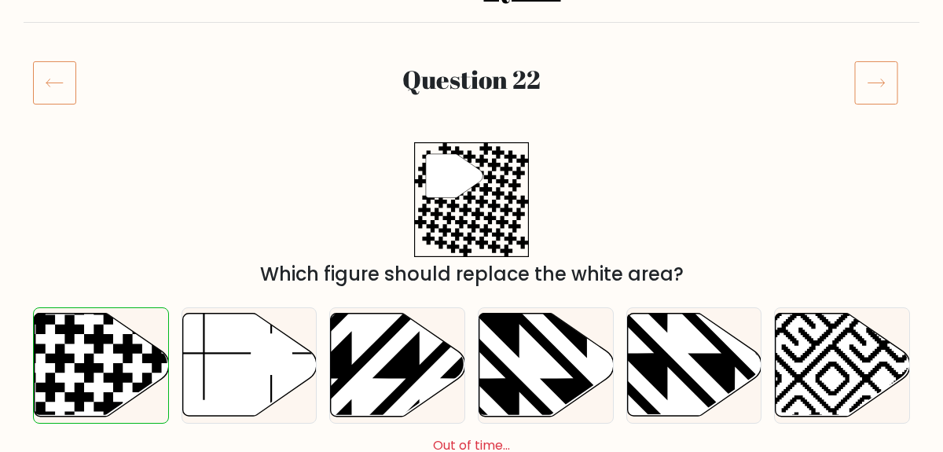
click at [879, 99] on icon at bounding box center [876, 83] width 44 height 44
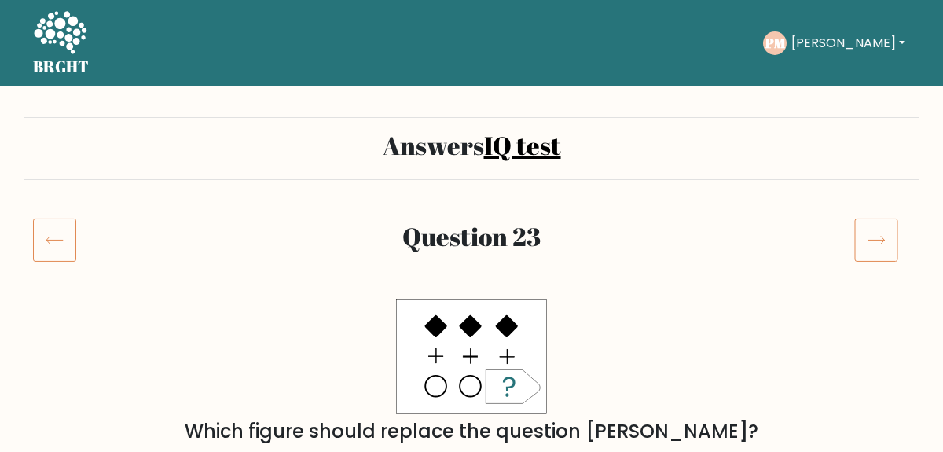
click at [867, 241] on icon at bounding box center [876, 240] width 44 height 44
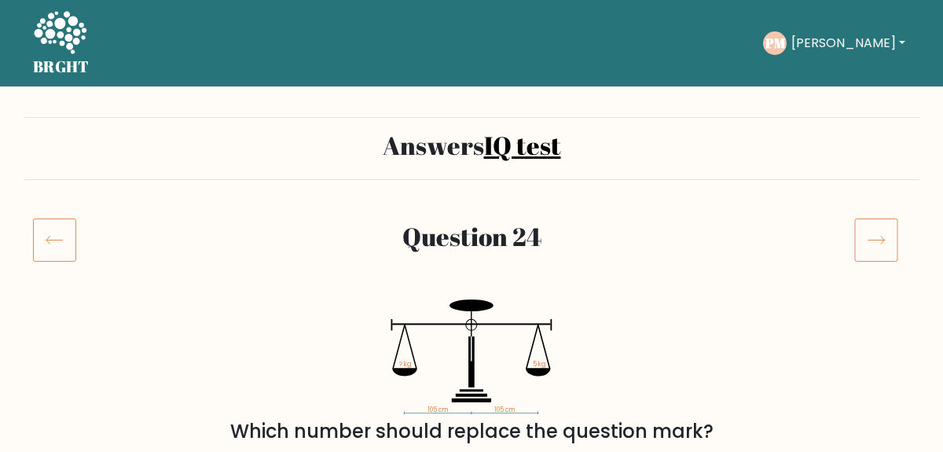
click at [888, 229] on icon at bounding box center [876, 240] width 44 height 44
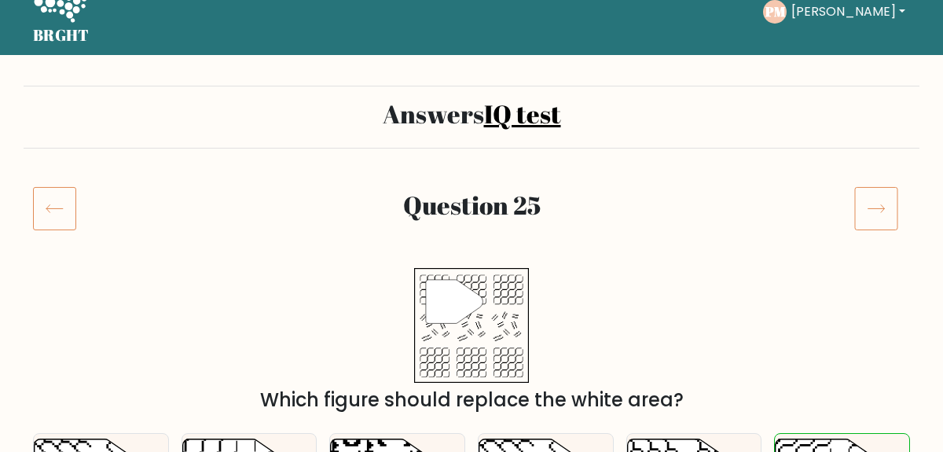
scroll to position [31, 0]
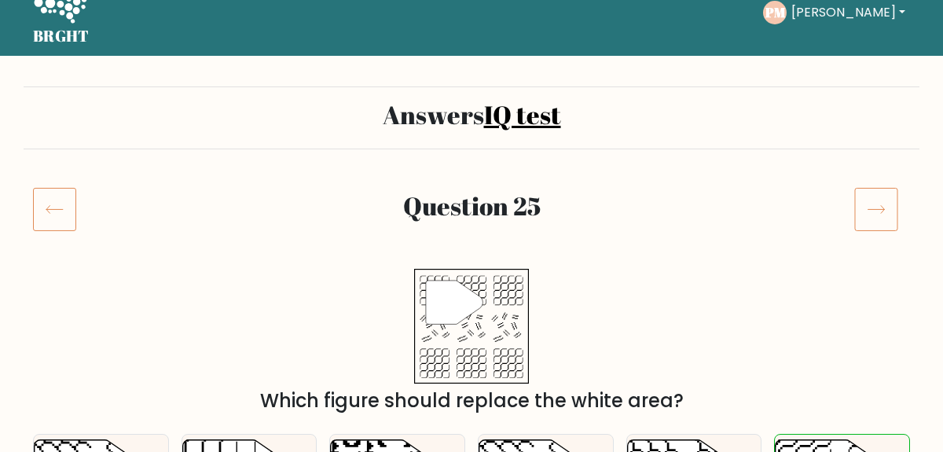
click at [886, 210] on icon at bounding box center [876, 209] width 44 height 44
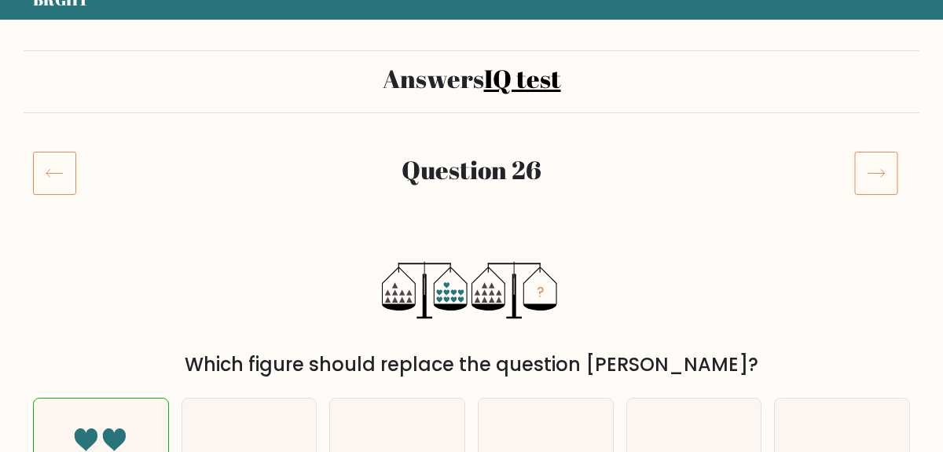
scroll to position [50, 0]
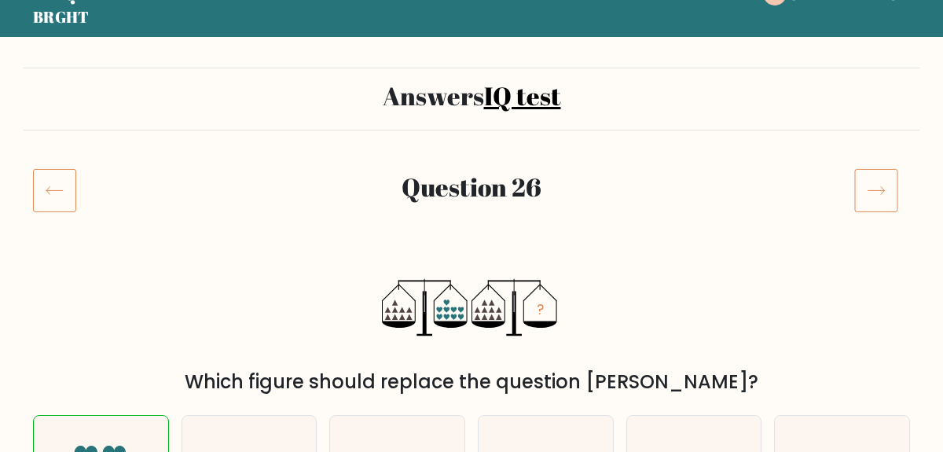
click at [882, 183] on icon at bounding box center [876, 190] width 44 height 44
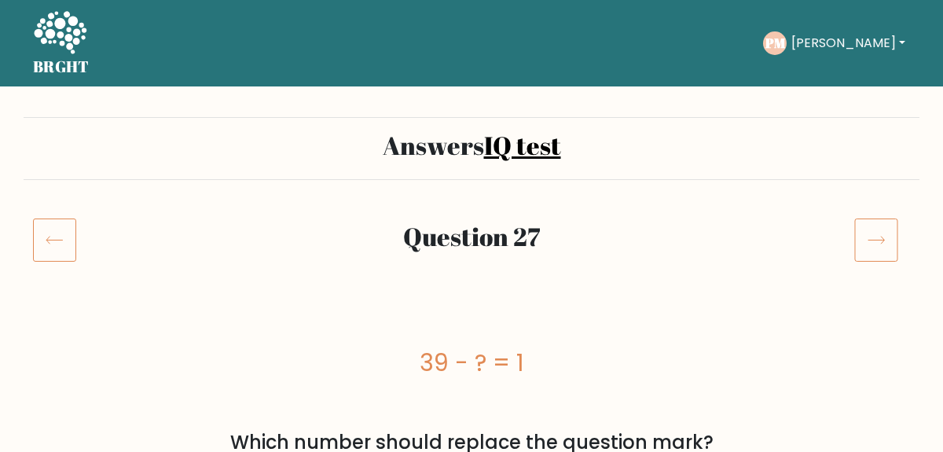
click at [852, 252] on div at bounding box center [882, 240] width 75 height 44
click at [880, 240] on icon at bounding box center [876, 241] width 17 height 8
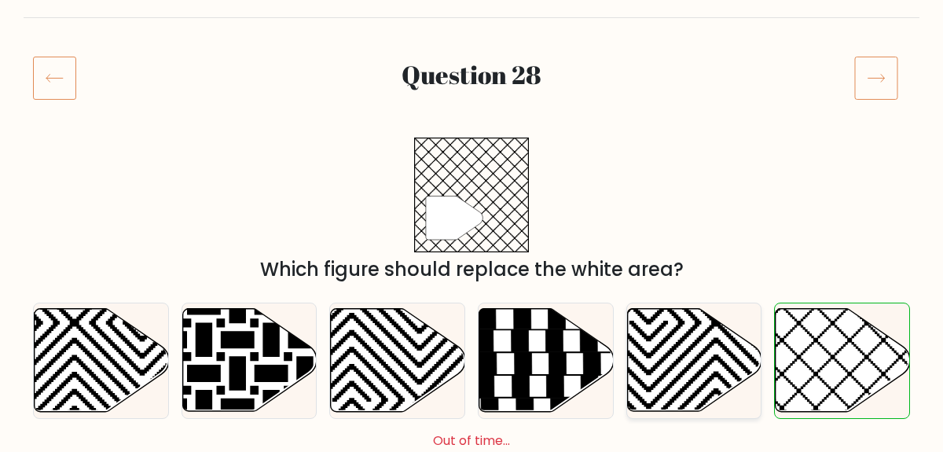
scroll to position [155, 0]
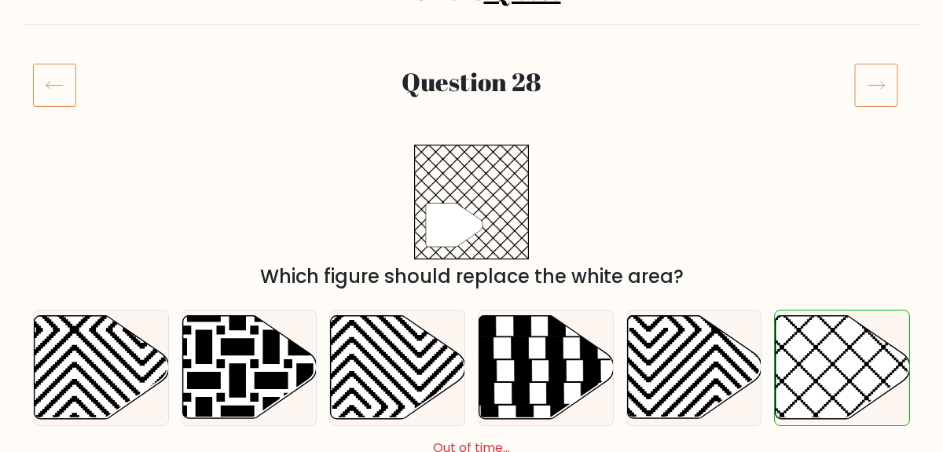
click at [875, 81] on icon at bounding box center [876, 85] width 44 height 44
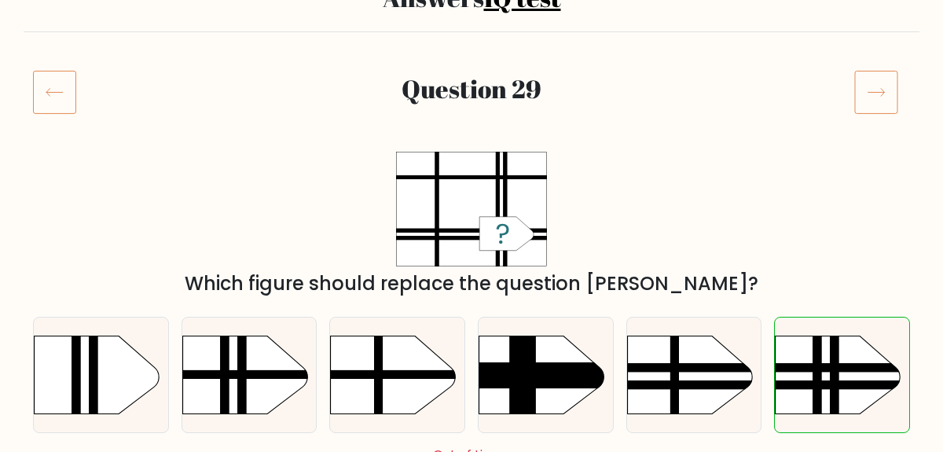
scroll to position [154, 0]
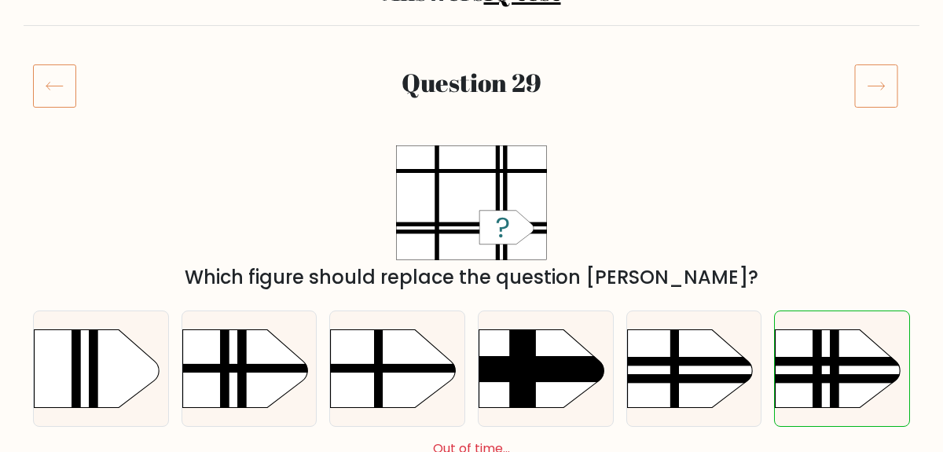
click at [879, 86] on icon at bounding box center [876, 86] width 44 height 44
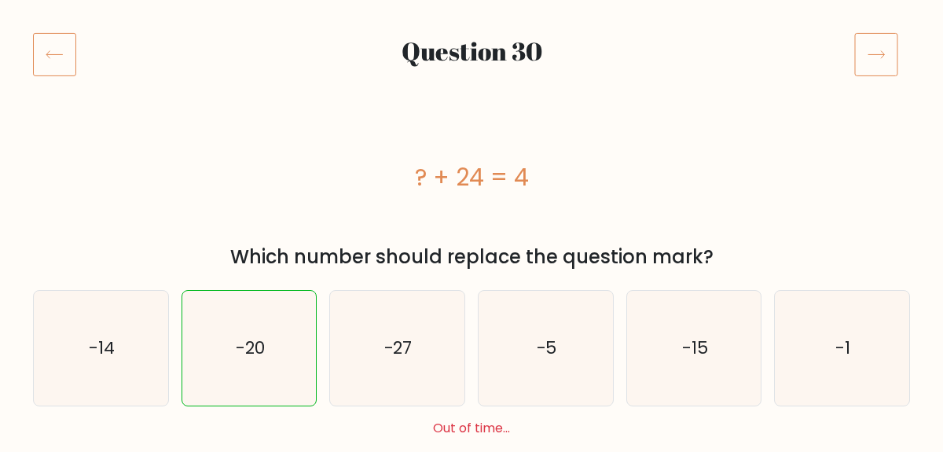
scroll to position [189, 0]
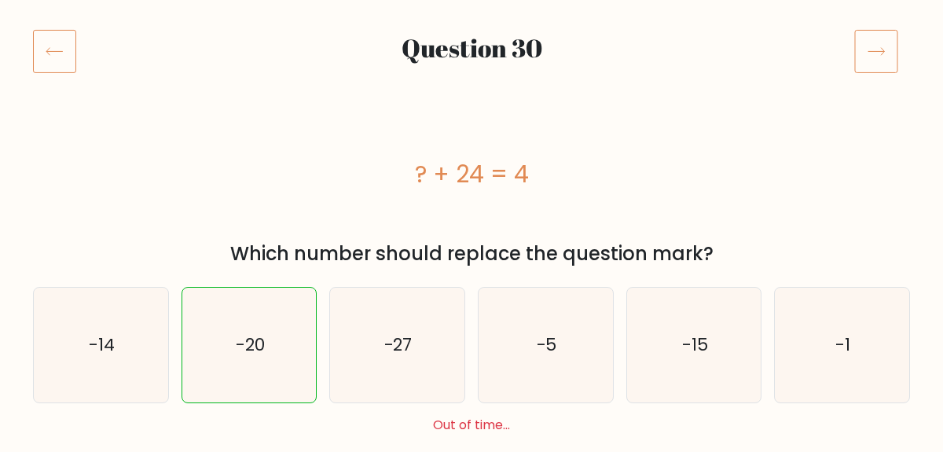
click at [881, 53] on icon at bounding box center [876, 51] width 44 height 44
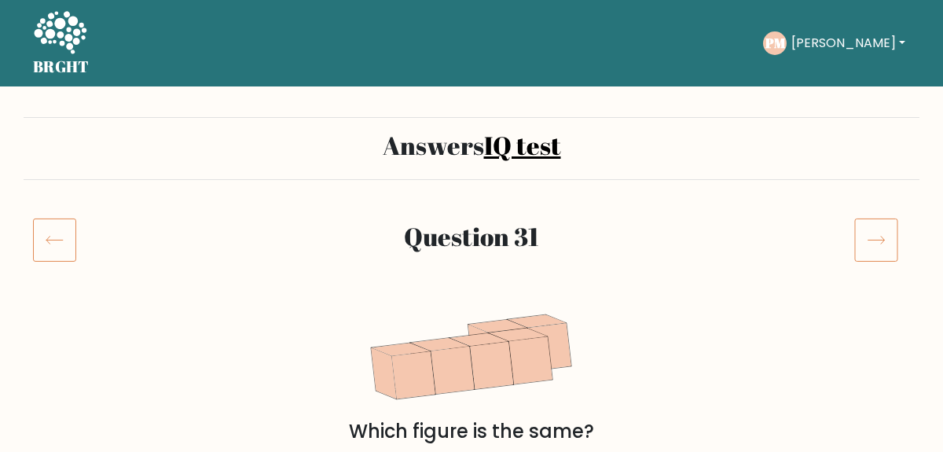
click at [879, 242] on icon at bounding box center [876, 240] width 44 height 44
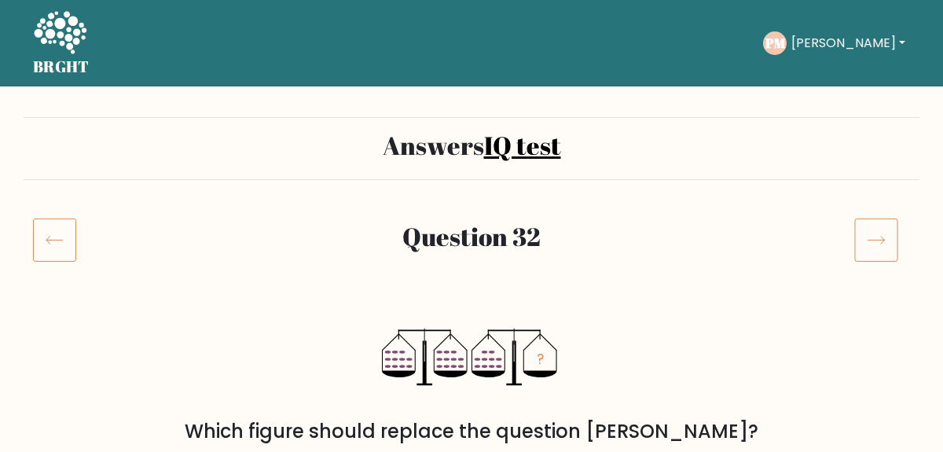
click at [882, 244] on icon at bounding box center [876, 240] width 44 height 44
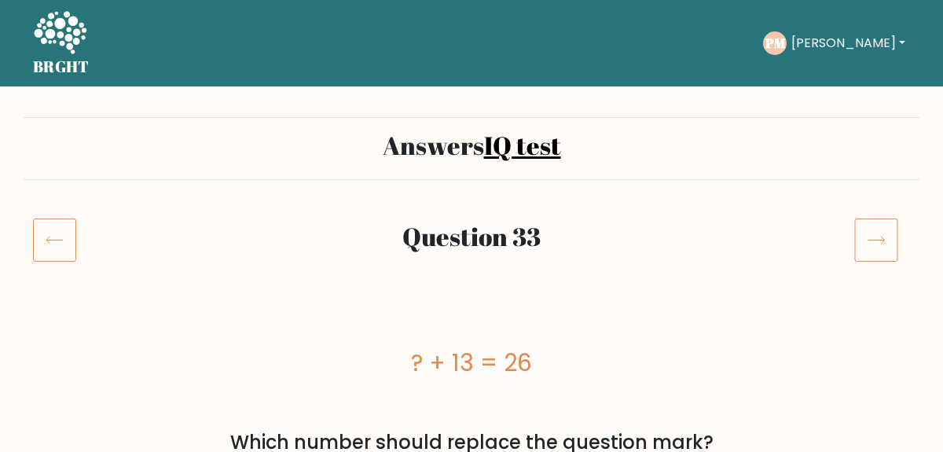
click at [882, 244] on icon at bounding box center [876, 240] width 44 height 44
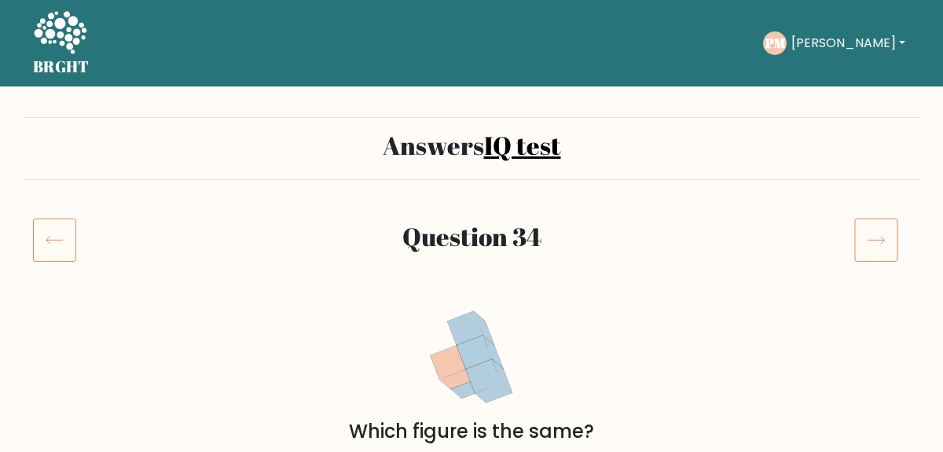
click at [882, 244] on icon at bounding box center [876, 240] width 44 height 44
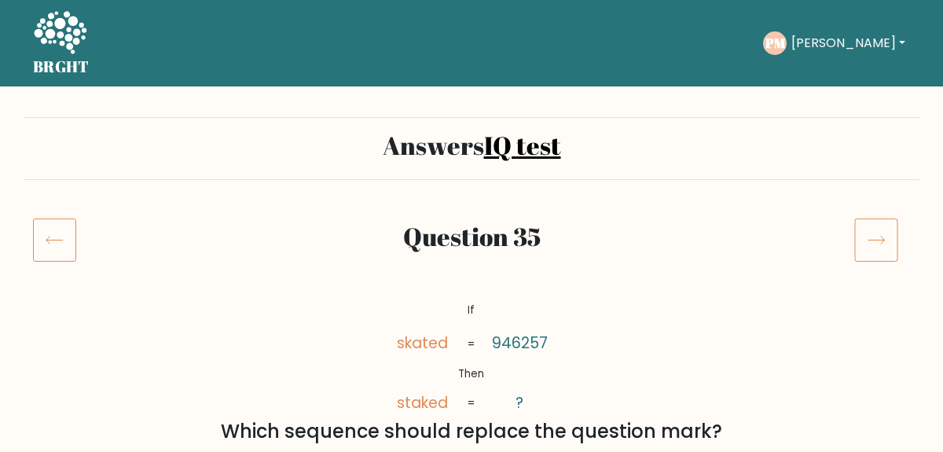
click at [882, 244] on icon at bounding box center [876, 240] width 44 height 44
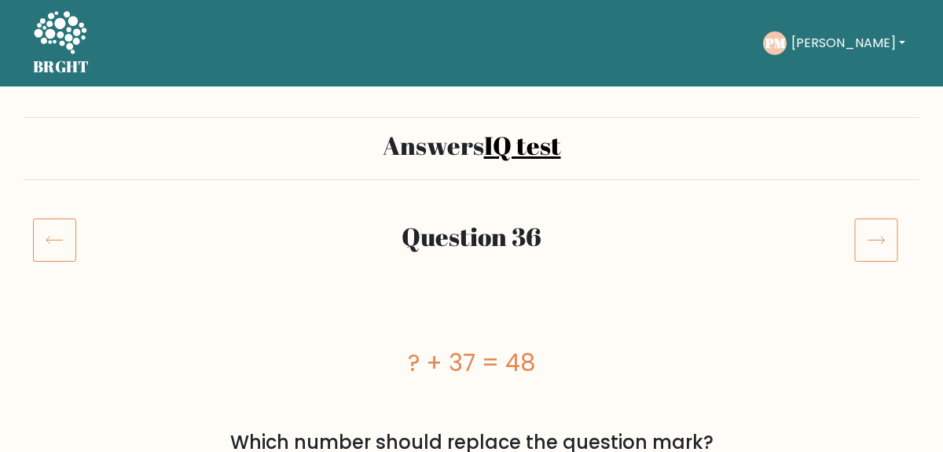
click at [882, 244] on icon at bounding box center [876, 240] width 44 height 44
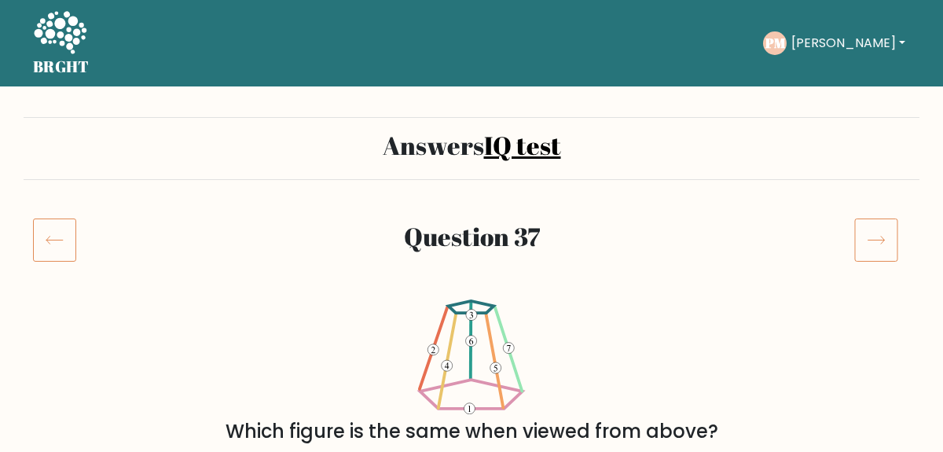
click at [882, 244] on icon at bounding box center [876, 240] width 44 height 44
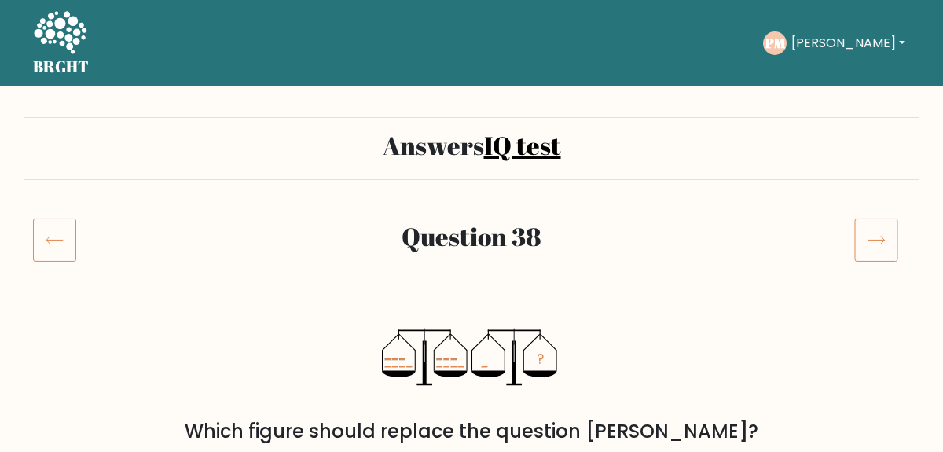
click at [882, 244] on icon at bounding box center [876, 240] width 44 height 44
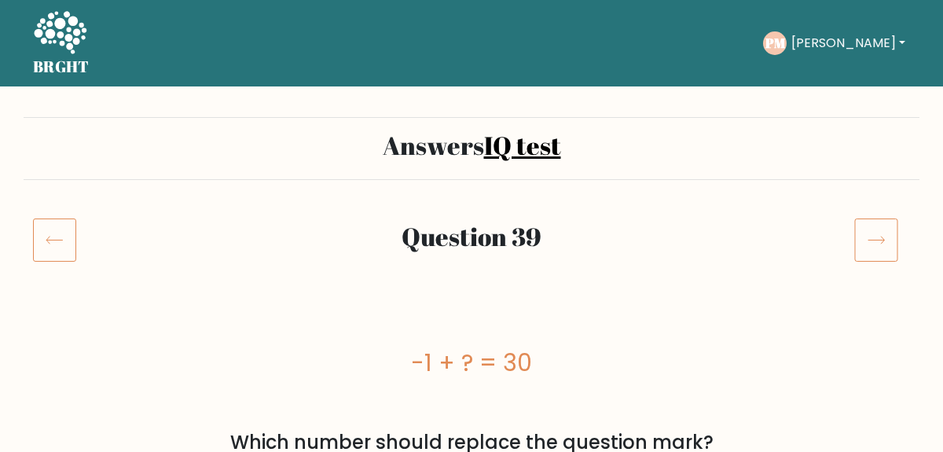
click at [882, 244] on icon at bounding box center [876, 240] width 44 height 44
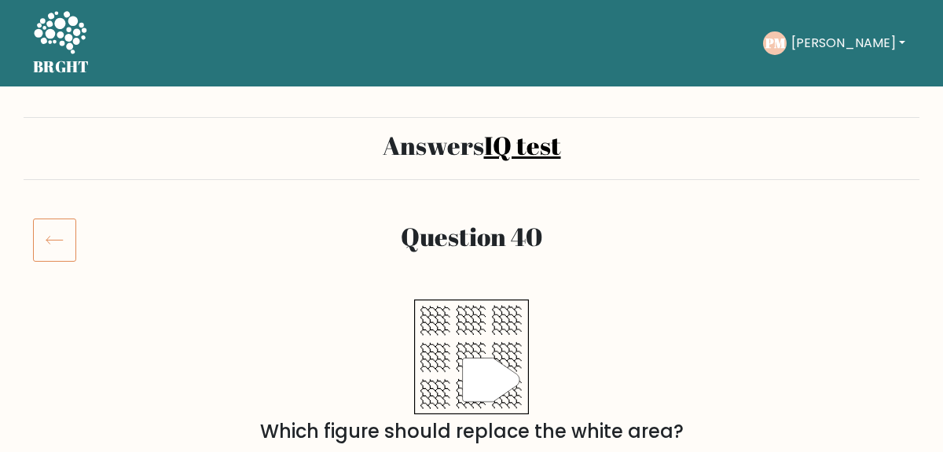
click at [882, 244] on div at bounding box center [882, 240] width 75 height 44
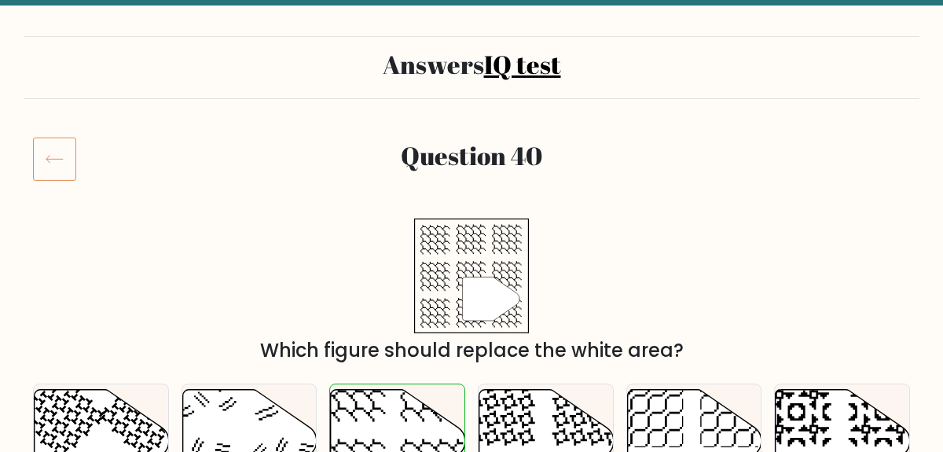
scroll to position [51, 0]
